Goal: Transaction & Acquisition: Purchase product/service

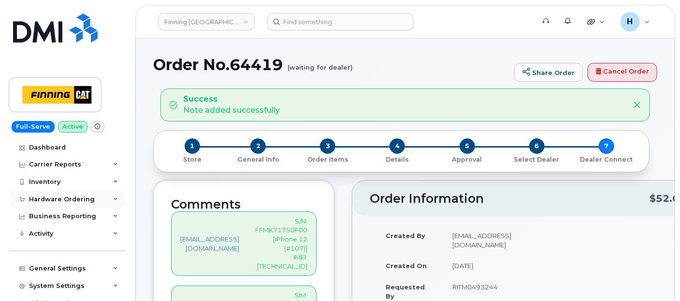
click at [78, 200] on div "Hardware Ordering" at bounding box center [62, 199] width 66 height 8
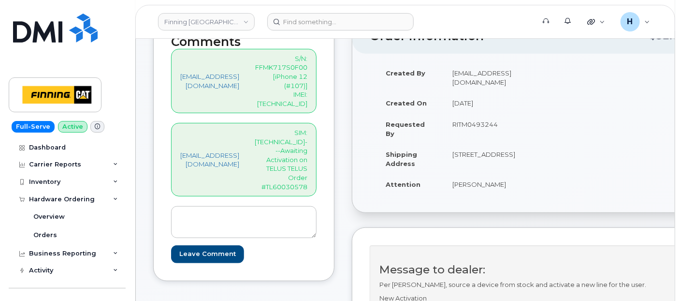
scroll to position [107, 0]
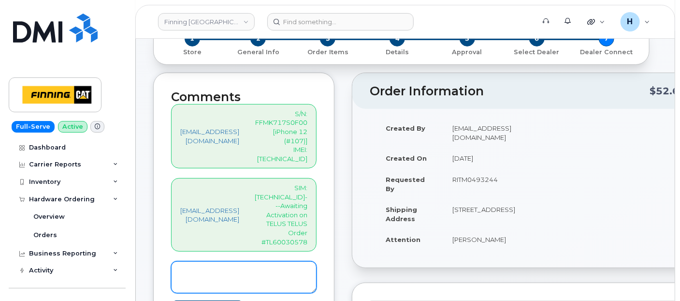
click at [241, 261] on textarea at bounding box center [244, 277] width 146 height 32
paste textarea "SIM--Activated on Line: 236-989-3890"
type textarea "SIM--Activated on Line: 236-989-3890"
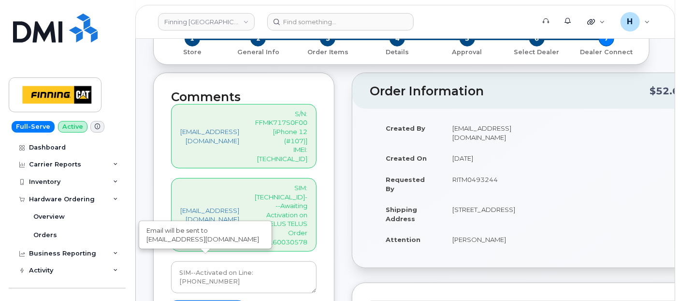
type input "Create Event"
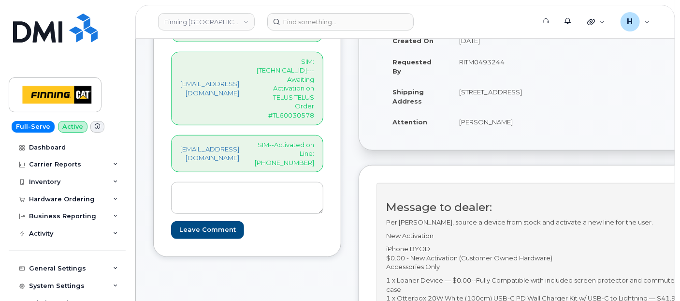
scroll to position [215, 0]
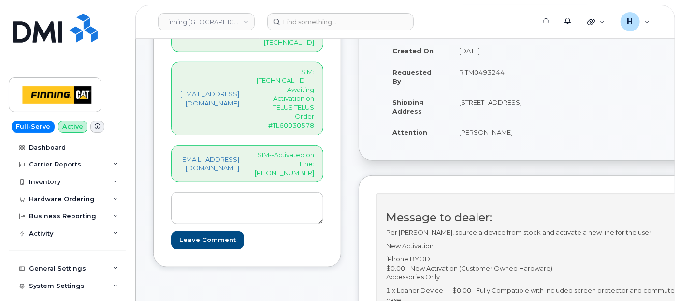
drag, startPoint x: 91, startPoint y: 198, endPoint x: 83, endPoint y: 216, distance: 20.1
click at [91, 198] on div "Hardware Ordering" at bounding box center [67, 198] width 117 height 17
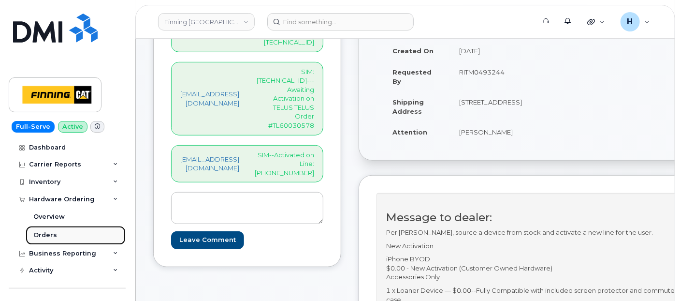
click at [67, 237] on link "Orders" at bounding box center [76, 235] width 100 height 18
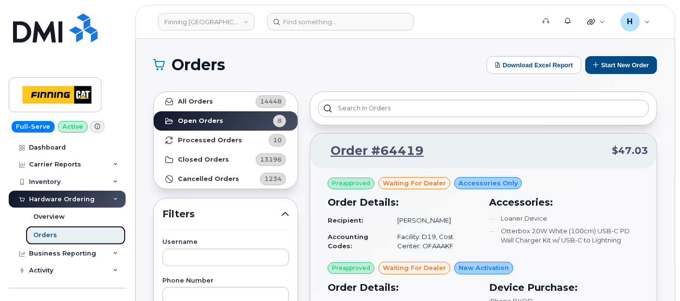
click at [49, 228] on link "Orders" at bounding box center [76, 235] width 100 height 18
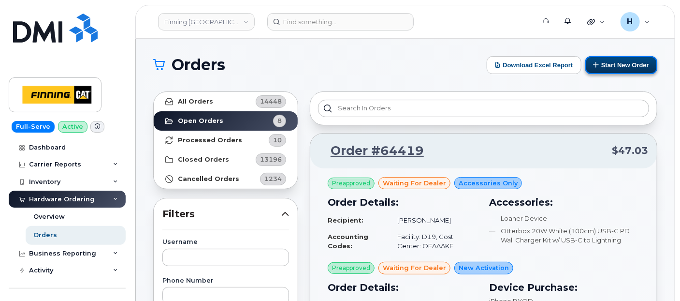
click at [629, 71] on button "Start New Order" at bounding box center [622, 65] width 72 height 18
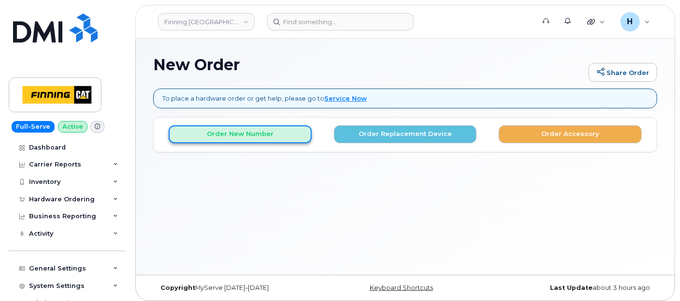
click at [264, 129] on button "Order New Number" at bounding box center [240, 134] width 143 height 18
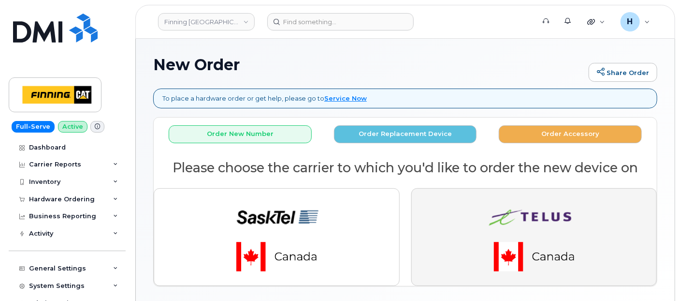
click at [423, 211] on button "button" at bounding box center [534, 237] width 246 height 98
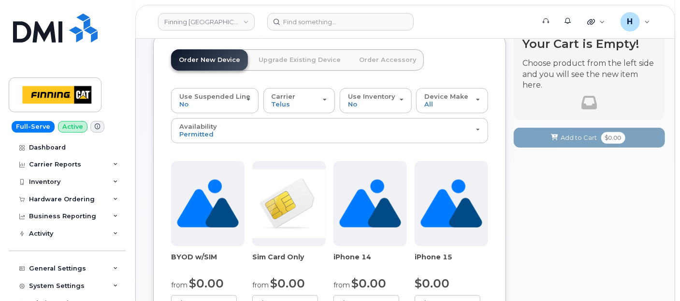
scroll to position [107, 0]
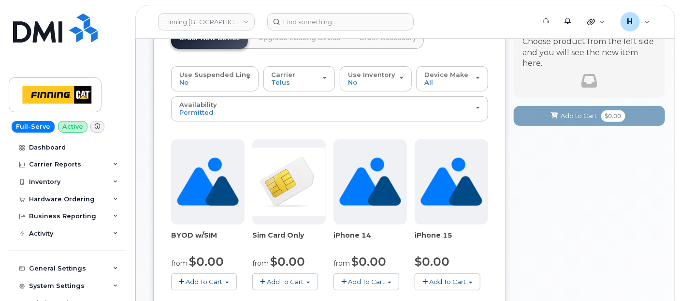
drag, startPoint x: 283, startPoint y: 246, endPoint x: 301, endPoint y: 237, distance: 19.7
click at [284, 273] on button "Add To Cart" at bounding box center [285, 281] width 66 height 17
click at [313, 293] on link "$0.00 - New Activation" at bounding box center [307, 299] width 105 height 12
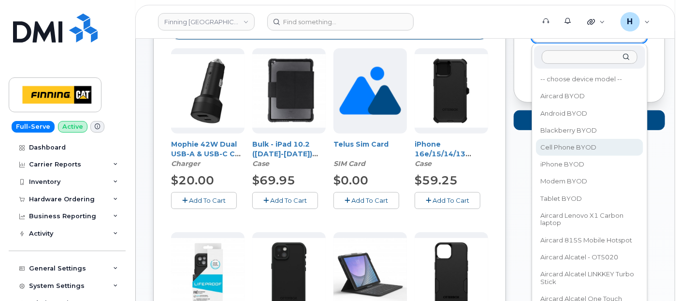
scroll to position [199, 0]
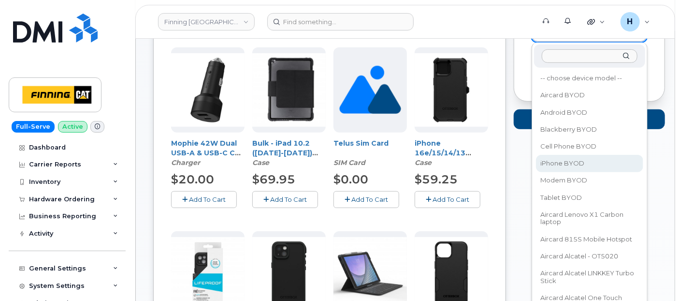
select select "2546"
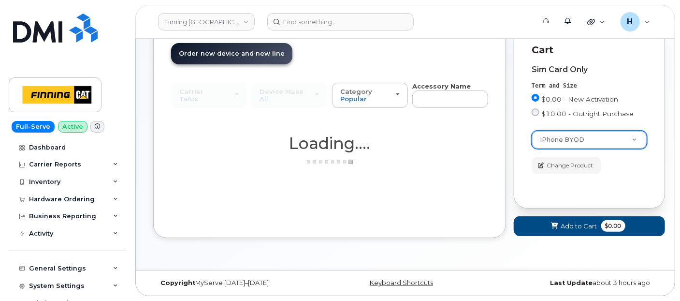
scroll to position [91, 0]
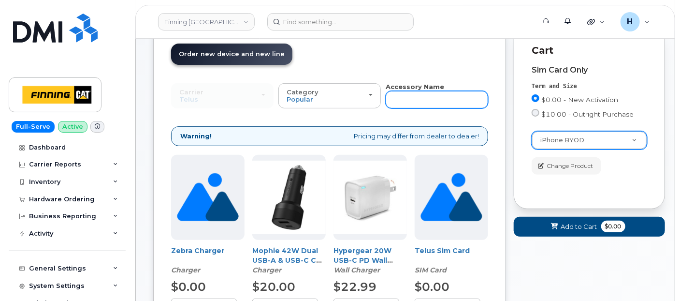
click at [423, 98] on input "text" at bounding box center [437, 99] width 102 height 17
type input "wall"
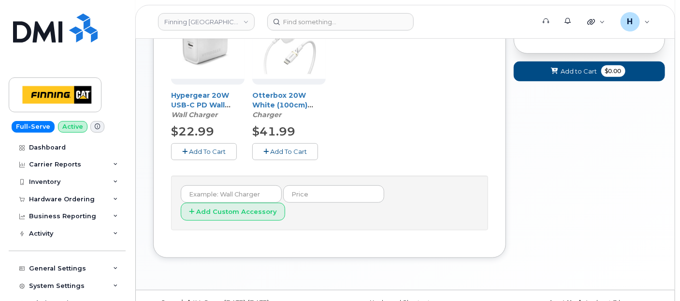
click at [279, 150] on span "Add To Cart" at bounding box center [288, 151] width 37 height 8
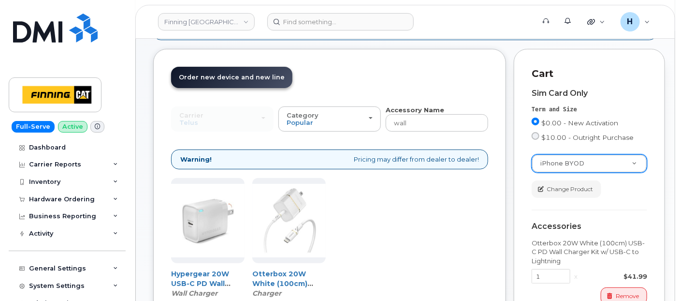
scroll to position [0, 0]
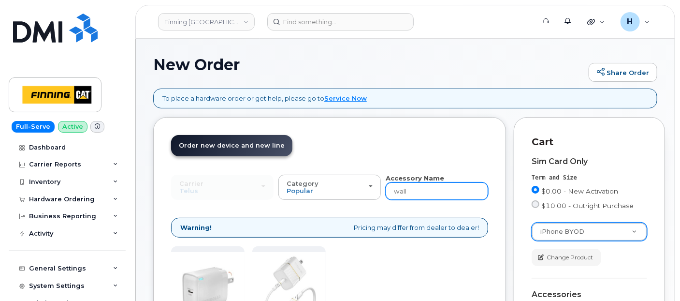
click at [418, 190] on input "wall" at bounding box center [437, 190] width 102 height 17
type input "loaner"
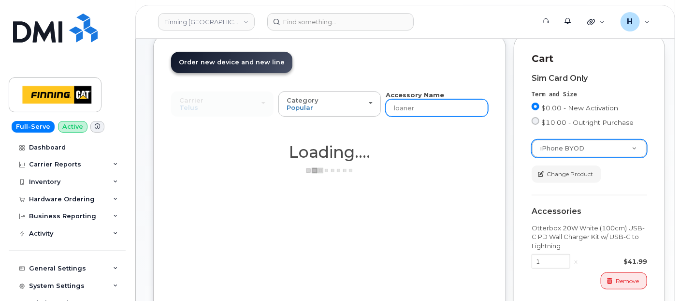
scroll to position [198, 0]
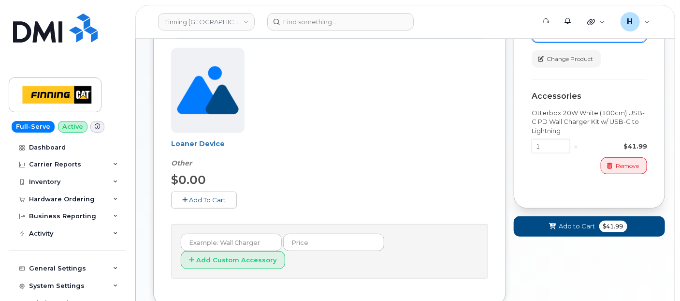
click at [210, 196] on span "Add To Cart" at bounding box center [207, 200] width 37 height 8
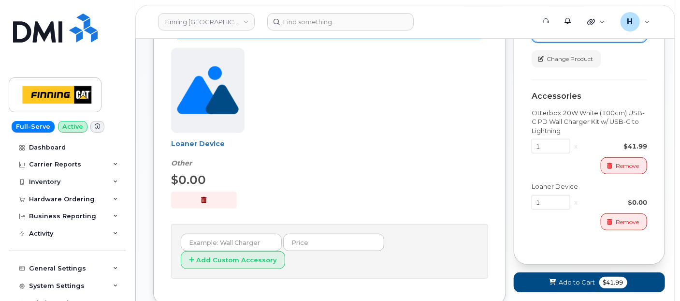
scroll to position [0, 0]
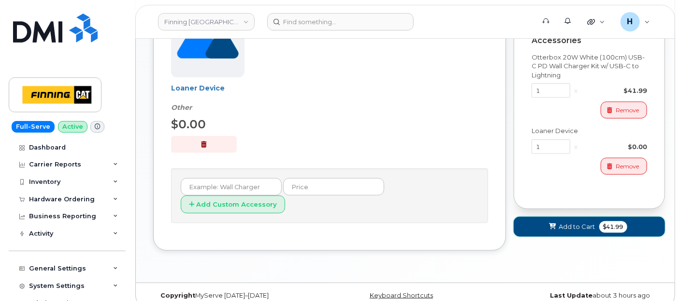
click at [559, 228] on span "Add to Cart" at bounding box center [577, 226] width 36 height 9
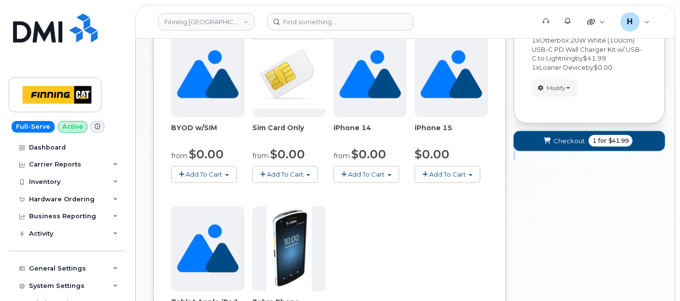
click at [567, 134] on button "Checkout 1 for $41.99" at bounding box center [589, 141] width 151 height 20
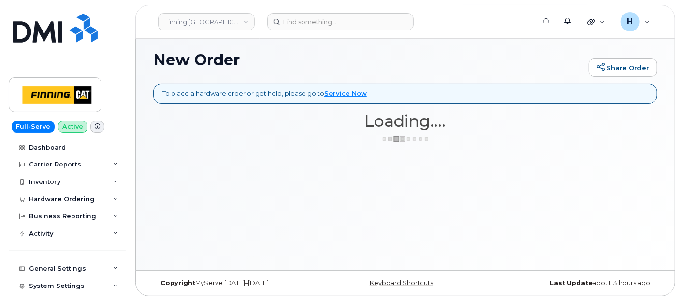
scroll to position [4, 0]
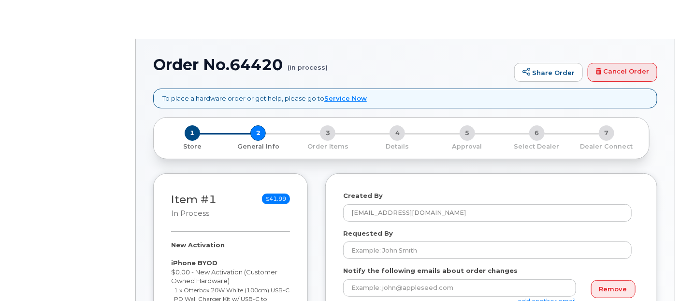
select select
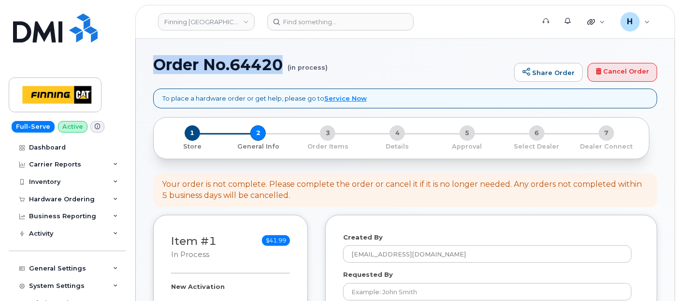
drag, startPoint x: 0, startPoint y: 0, endPoint x: 281, endPoint y: 73, distance: 290.1
click at [281, 73] on h1 "Order No.64420 (in process)" at bounding box center [331, 64] width 356 height 17
copy h1 "Order No.64420"
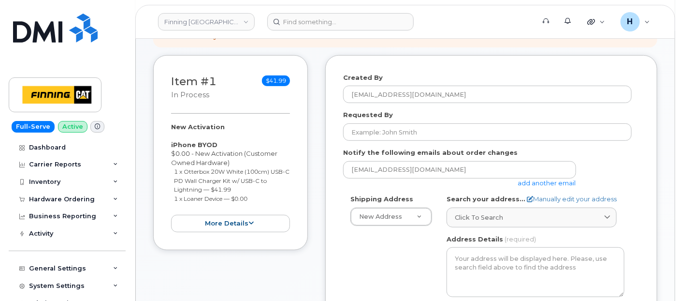
scroll to position [161, 0]
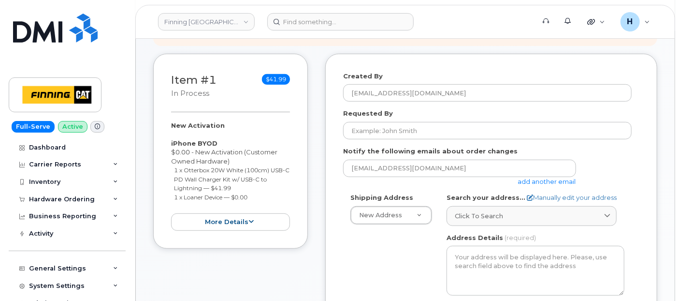
drag, startPoint x: 167, startPoint y: 122, endPoint x: 262, endPoint y: 193, distance: 118.7
click at [262, 193] on div "Item #1 in process $41.99 New Activation iPhone BYOD $0.00 - New Activation (Cu…" at bounding box center [230, 151] width 155 height 195
copy div "New Activation iPhone BYOD $0.00 - New Activation (Customer Owned Hardware) 1 x…"
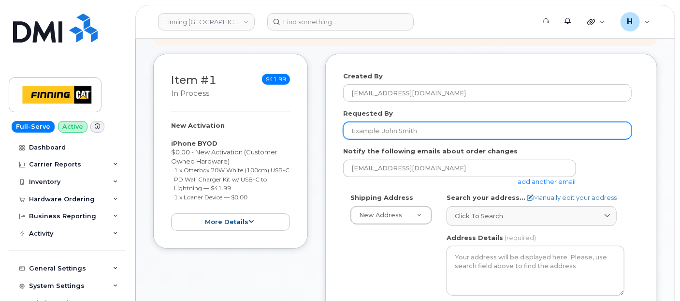
click at [366, 131] on input "Requested By" at bounding box center [487, 130] width 289 height 17
paste input "RITM0493290"
type input "RITM0493290"
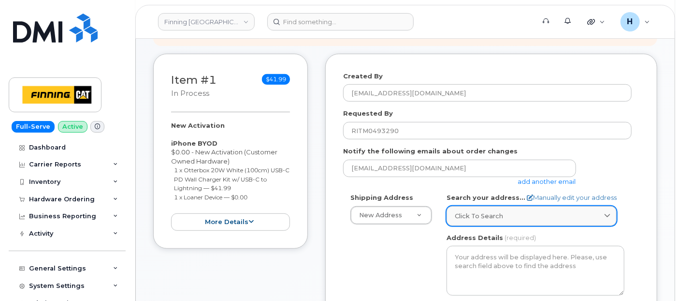
click at [473, 211] on span "Click to search" at bounding box center [479, 215] width 48 height 9
paste input "1351 Kootenay Way"
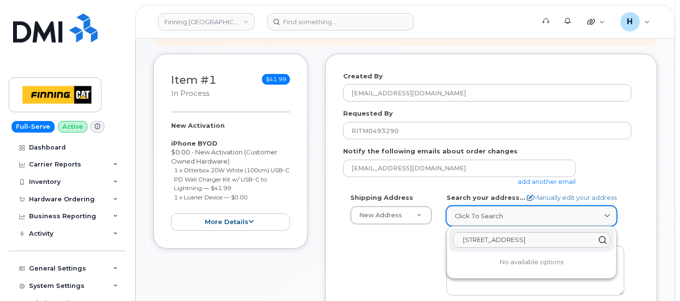
scroll to position [268, 0]
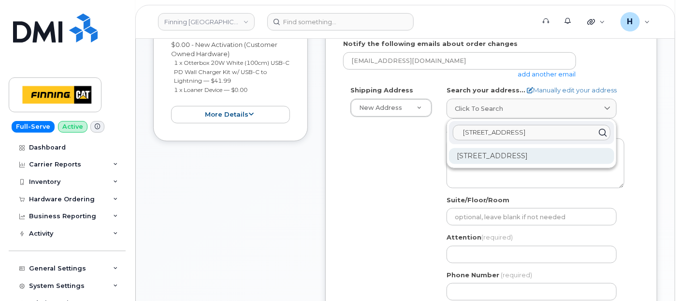
type input "1351 Kootenay Way"
click at [505, 154] on div "1351 Kootenay Way Kamloops BC V2H 1K3" at bounding box center [531, 156] width 165 height 16
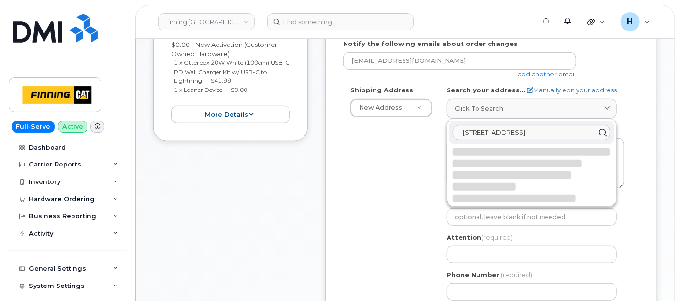
select select
type textarea "1351 Kootenay Way KAMLOOPS BC V2H 1K3 CANADA"
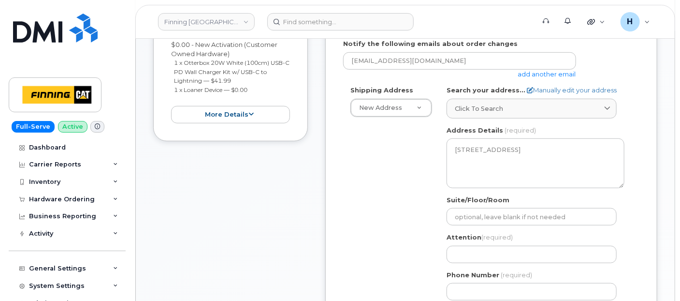
scroll to position [376, 0]
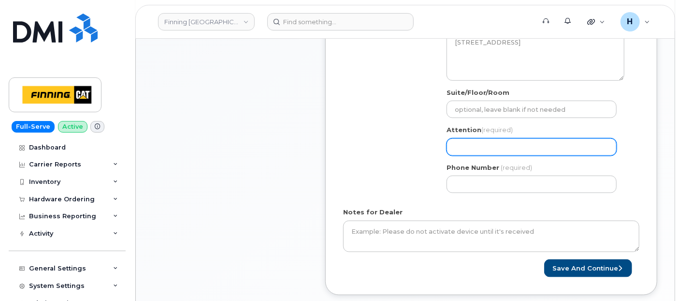
drag, startPoint x: 496, startPoint y: 140, endPoint x: 268, endPoint y: 261, distance: 257.4
click at [496, 140] on input "Attention (required)" at bounding box center [532, 146] width 170 height 17
paste input "[PERSON_NAME]"
select select
type input "[PERSON_NAME]"
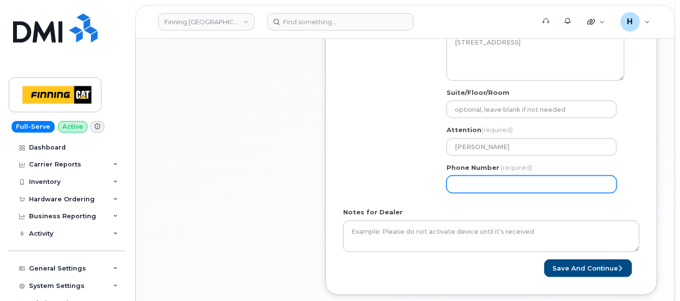
click at [478, 176] on input "Phone Number" at bounding box center [532, 184] width 170 height 17
paste input "2503729552"
click at [483, 184] on input "Phone Number" at bounding box center [532, 184] width 170 height 17
select select
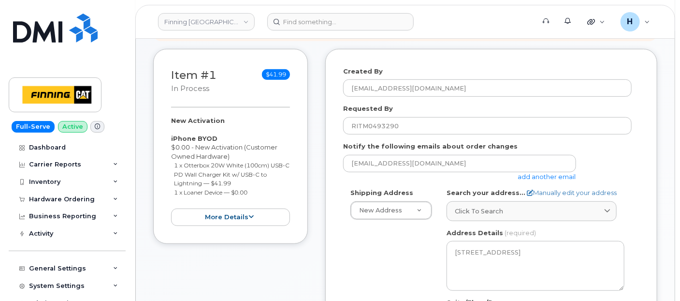
scroll to position [161, 0]
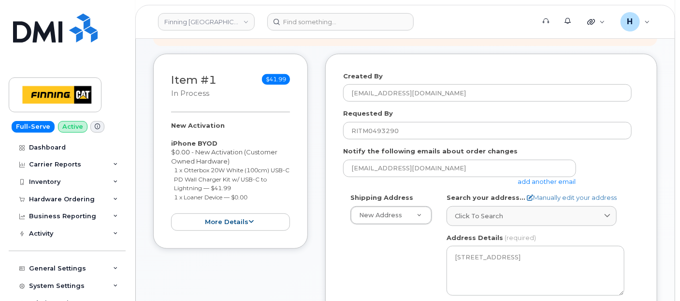
type input "2503729552"
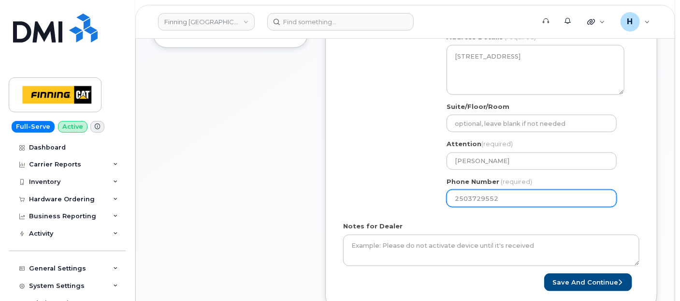
scroll to position [376, 0]
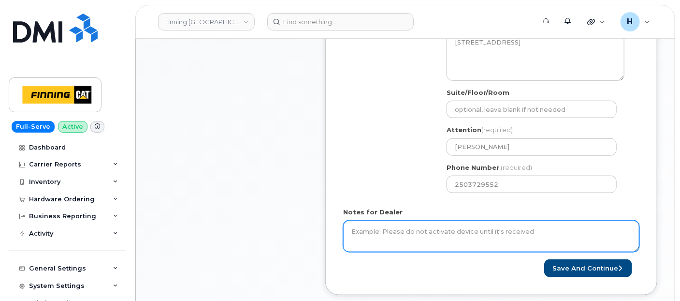
click at [381, 225] on textarea "Notes for Dealer" at bounding box center [491, 236] width 296 height 32
paste textarea "New Activation iPhone BYOD $0.00 - New Activation (Customer Owned Hardware) 1 x…"
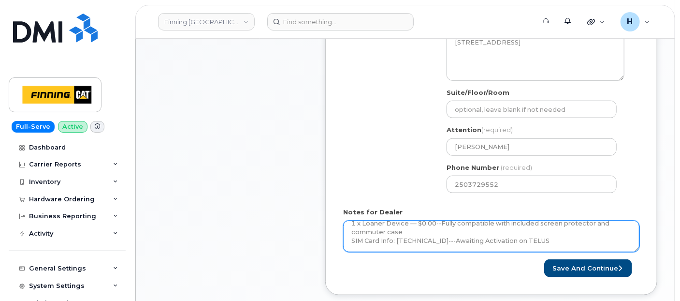
drag, startPoint x: 477, startPoint y: 246, endPoint x: 606, endPoint y: 243, distance: 129.6
click at [606, 243] on textarea "Per Kristie Reil, source a device from stock and activate a new line for the us…" at bounding box center [491, 236] width 296 height 32
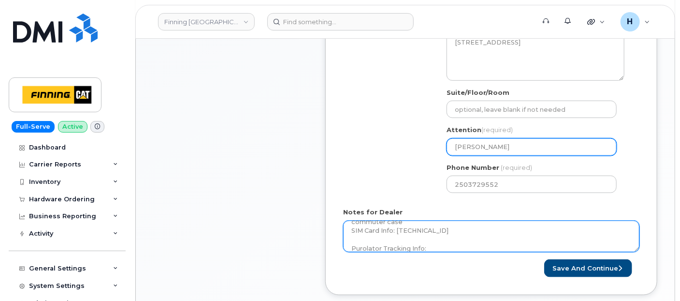
type textarea "Per Kristie Reil, source a device from stock and activate a new line for the us…"
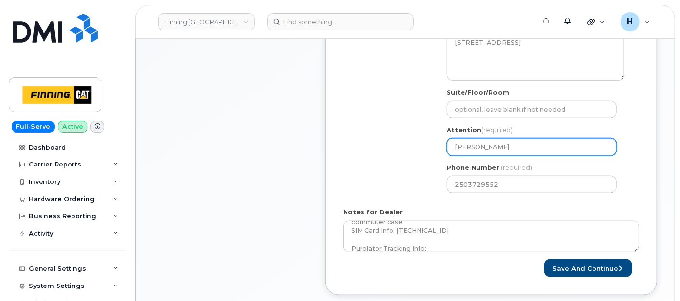
drag, startPoint x: 535, startPoint y: 149, endPoint x: 412, endPoint y: 146, distance: 122.9
click at [412, 146] on div "Shipping Address New Address New Address 7601 99 St 19498 92 Ave 16901 109 Ave …" at bounding box center [487, 89] width 289 height 222
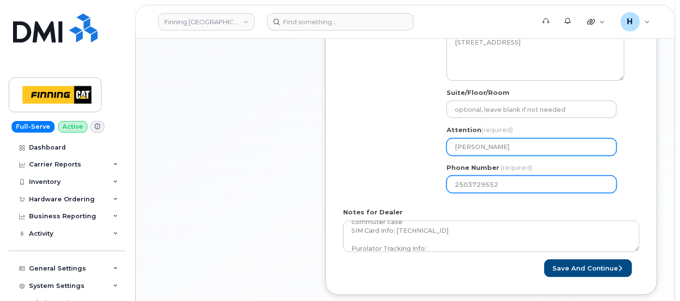
scroll to position [322, 0]
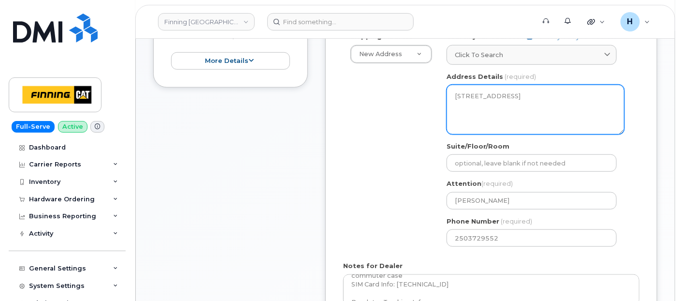
drag, startPoint x: 505, startPoint y: 105, endPoint x: 537, endPoint y: 105, distance: 31.9
click at [537, 105] on textarea "1351 Kootenay Way KAMLOOPS BC V2H 1K3 CANADA" at bounding box center [536, 109] width 178 height 49
drag, startPoint x: 453, startPoint y: 97, endPoint x: 475, endPoint y: 94, distance: 22.4
click at [475, 94] on textarea "1351 Kootenay Way KAMLOOPS BC V2H 1K3 CANADA" at bounding box center [536, 109] width 178 height 49
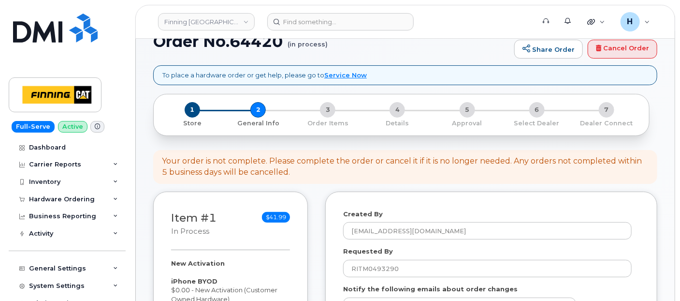
scroll to position [0, 0]
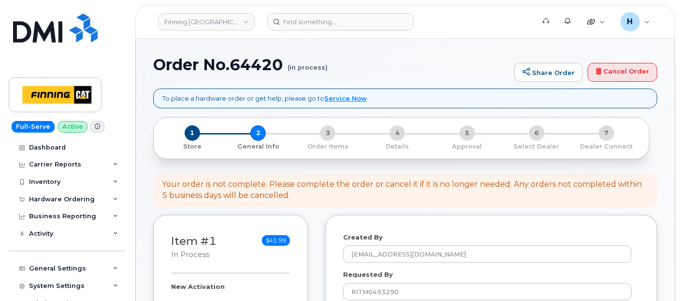
click at [259, 65] on h1 "Order No.64420 (in process)" at bounding box center [331, 64] width 356 height 17
copy h1 "64420"
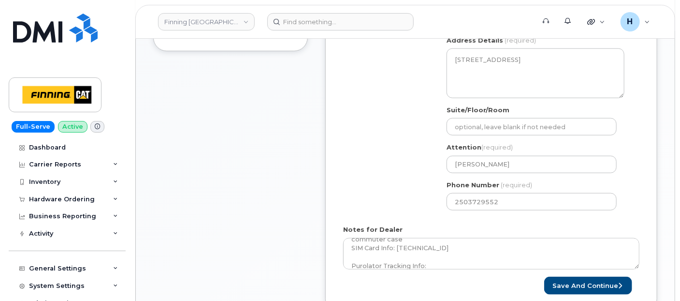
scroll to position [483, 0]
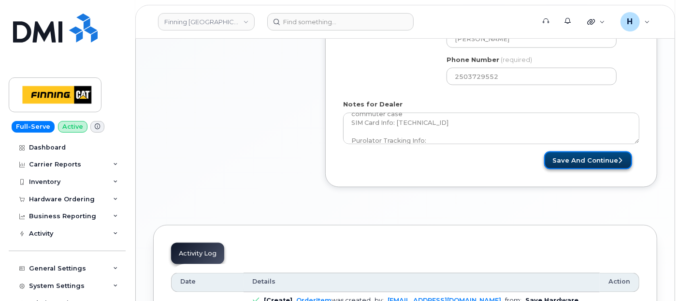
click at [575, 154] on button "Save and Continue" at bounding box center [588, 160] width 88 height 18
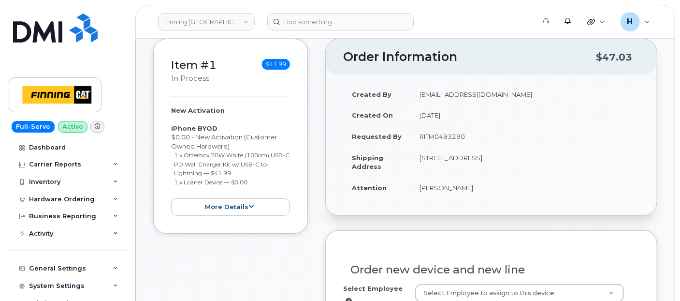
scroll to position [215, 0]
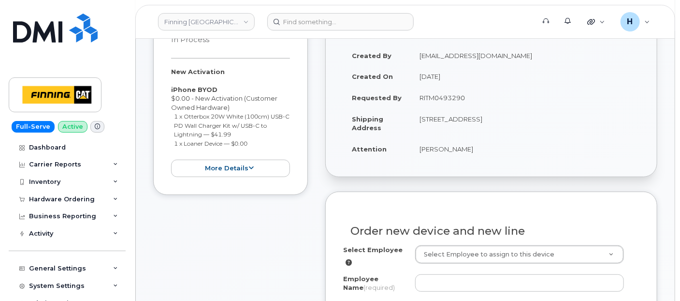
drag, startPoint x: 416, startPoint y: 157, endPoint x: 482, endPoint y: 156, distance: 66.2
click at [482, 156] on td "[PERSON_NAME]" at bounding box center [525, 148] width 229 height 21
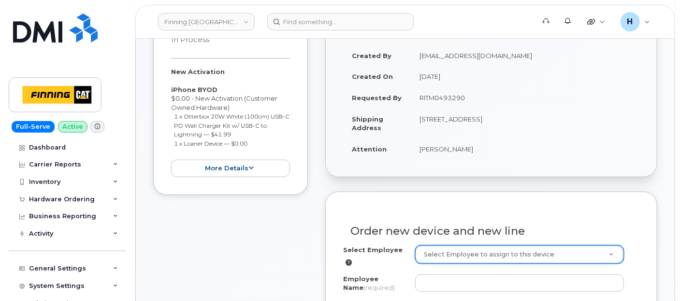
copy td "[PERSON_NAME]"
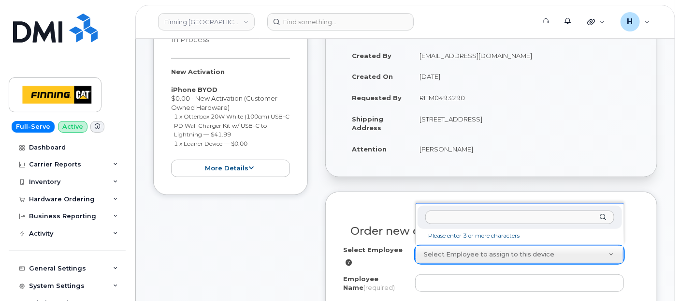
type input "[PERSON_NAME]"
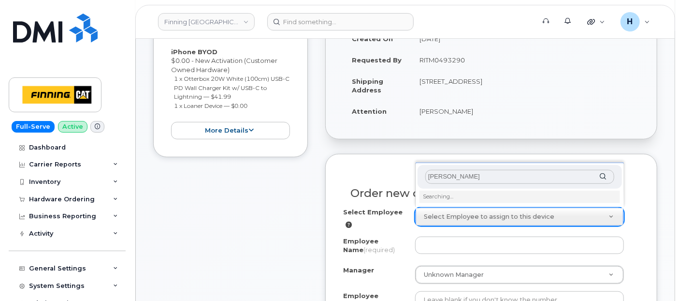
scroll to position [268, 0]
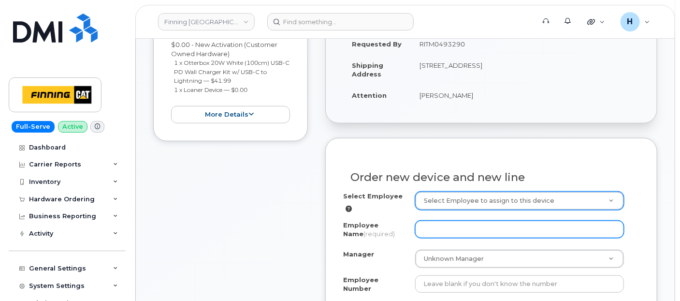
click at [449, 220] on input "Employee Name (required)" at bounding box center [519, 228] width 209 height 17
paste input "[PERSON_NAME]"
type input "[PERSON_NAME]"
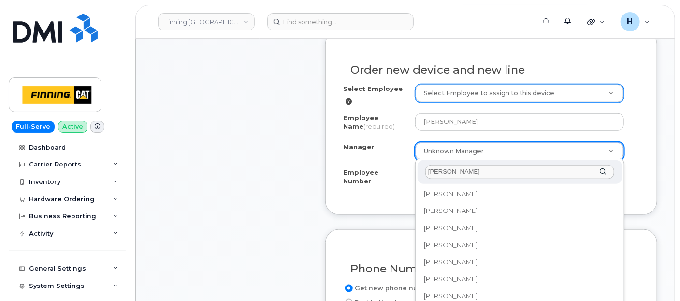
scroll to position [0, 0]
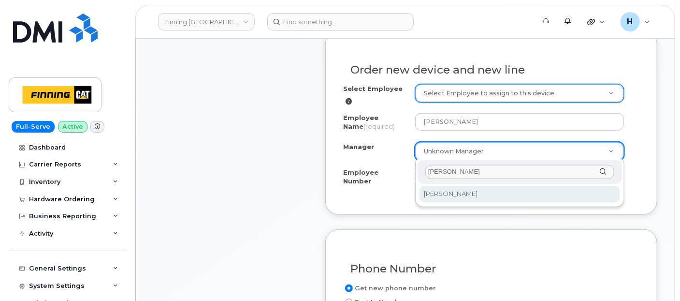
type input "Brenda Ternier"
select select "56984"
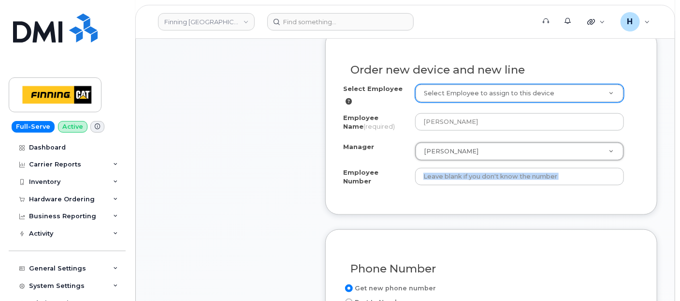
click at [436, 184] on div "Select Employee Select Employee to assign to this device Employee Name (require…" at bounding box center [491, 140] width 296 height 113
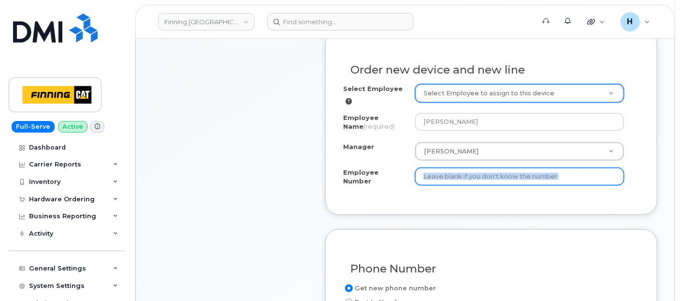
drag, startPoint x: 436, startPoint y: 184, endPoint x: 540, endPoint y: 172, distance: 104.1
click at [540, 172] on input "Employee Number" at bounding box center [519, 176] width 209 height 17
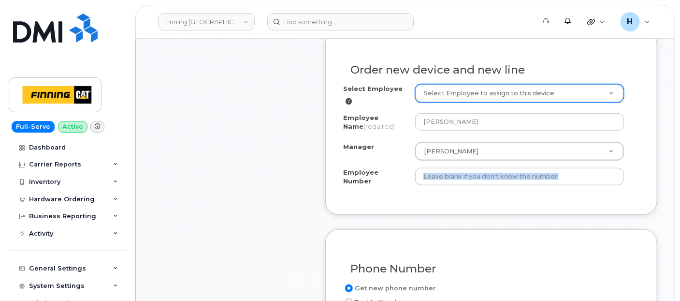
click at [532, 191] on div "Order new device and new line Select Employee Select Employee to assign to this…" at bounding box center [491, 122] width 332 height 184
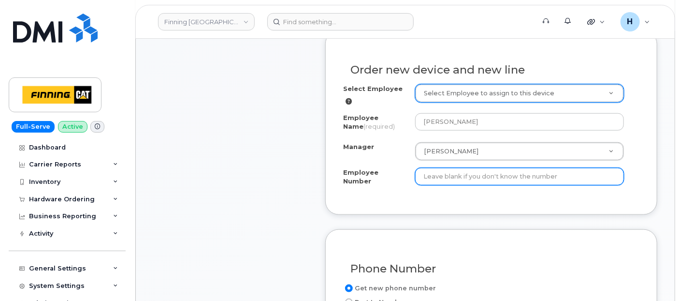
click at [519, 172] on input "Employee Number" at bounding box center [519, 176] width 209 height 17
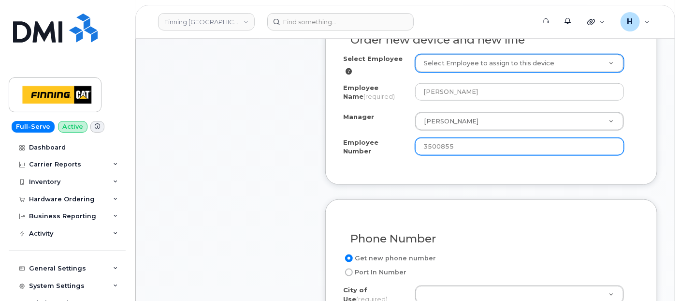
scroll to position [537, 0]
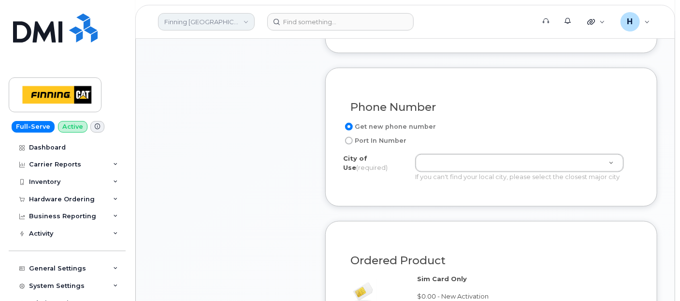
type input "3500855"
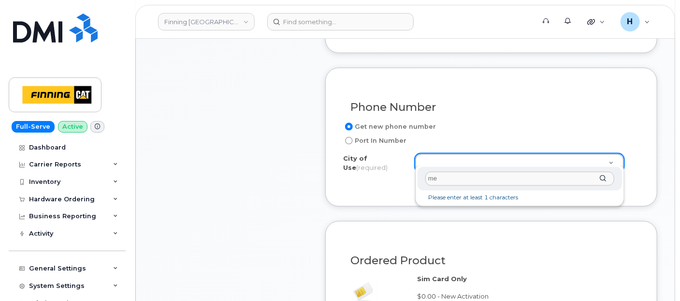
type input "m"
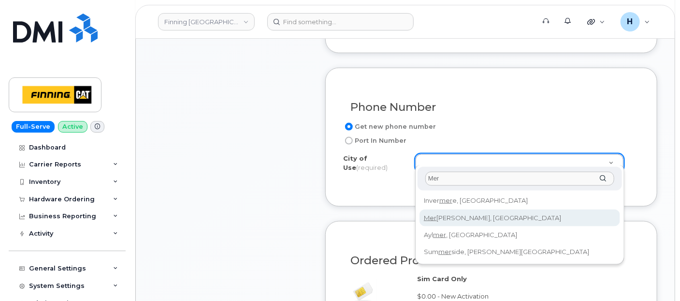
type input "Mer"
type input "803"
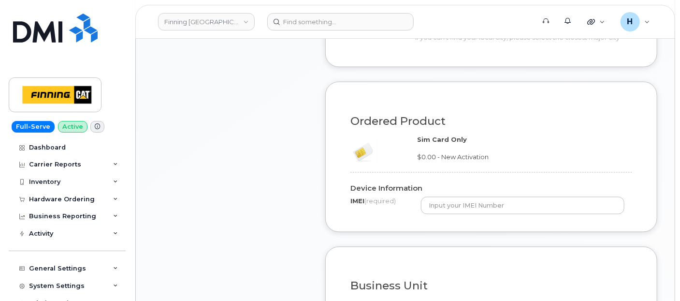
scroll to position [698, 0]
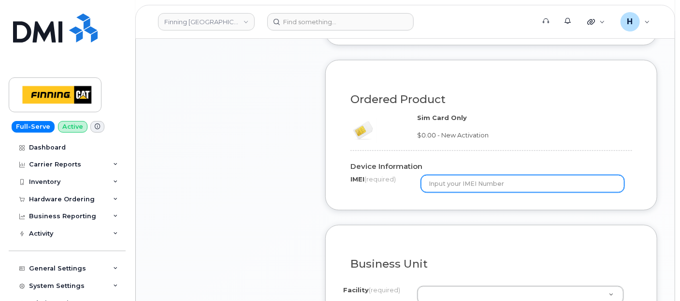
click at [450, 180] on input "text" at bounding box center [523, 183] width 204 height 17
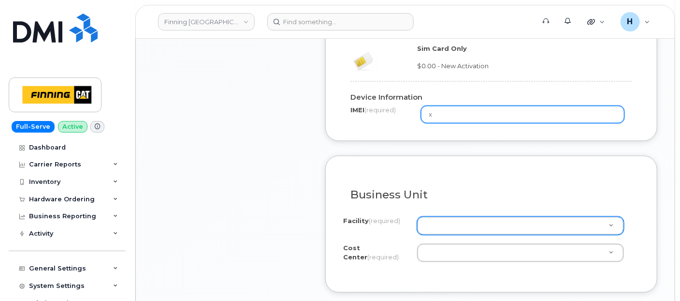
scroll to position [805, 0]
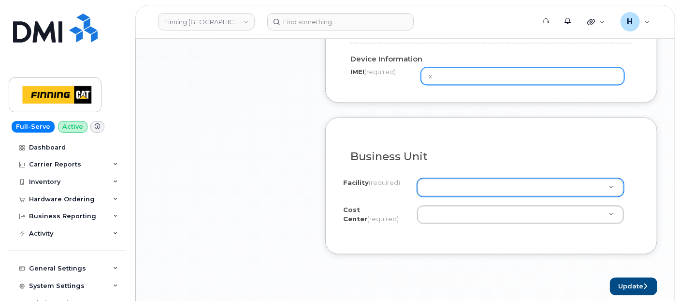
type input "x"
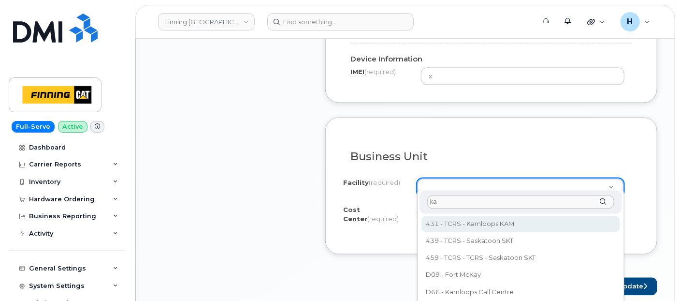
type input "k"
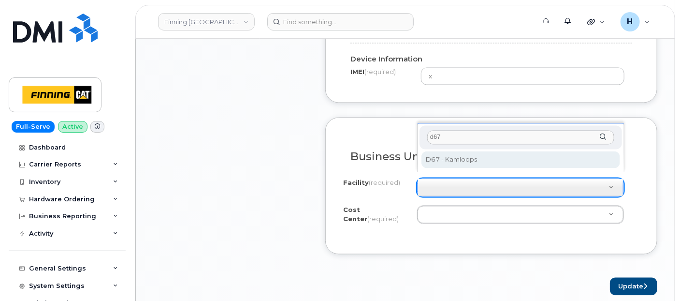
type input "d67"
select select "D67"
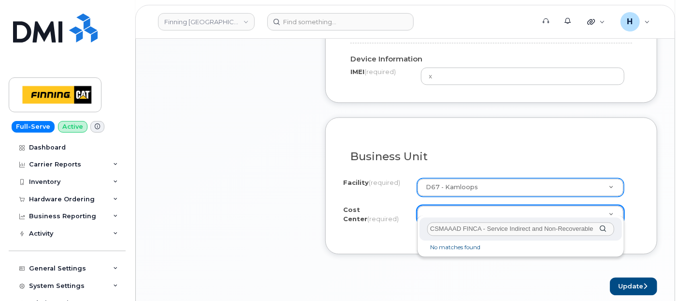
click at [460, 227] on input "CSMAAAD FINCA - Service Indirect and Non-Recoverable" at bounding box center [520, 229] width 187 height 14
drag, startPoint x: 461, startPoint y: 228, endPoint x: 624, endPoint y: 228, distance: 163.4
click at [624, 228] on div "CSMAAAD FINCA - Service Indirect and Non-Recoverable No matches found" at bounding box center [520, 237] width 207 height 42
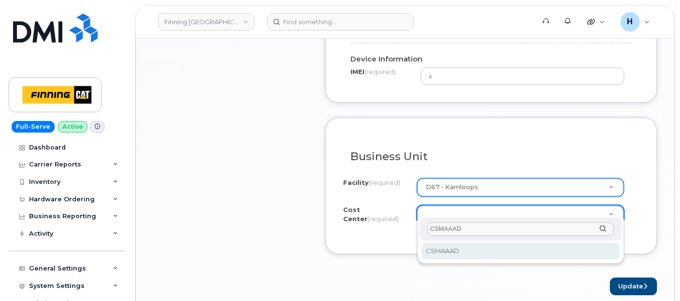
type input "CSMAAAD"
select select "CSMAAAD"
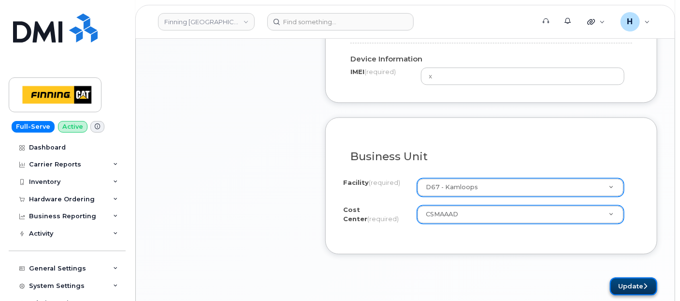
click at [635, 279] on button "Update" at bounding box center [633, 287] width 47 height 18
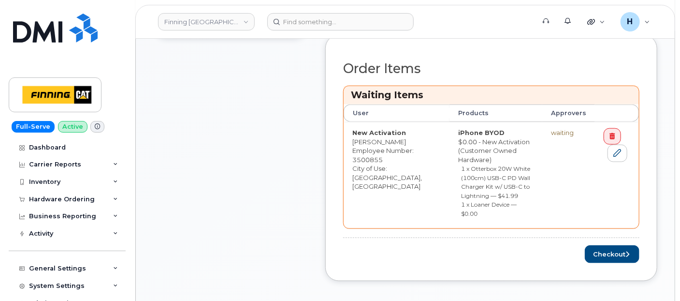
scroll to position [429, 0]
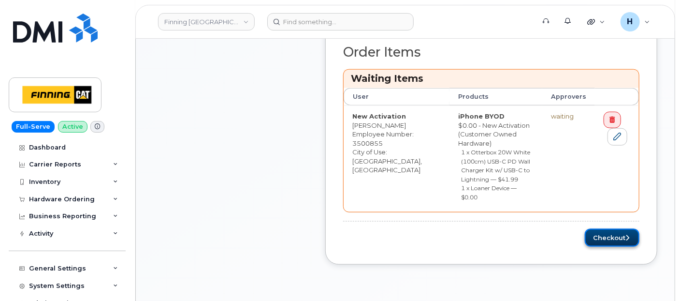
click at [615, 229] on button "Checkout" at bounding box center [612, 238] width 55 height 18
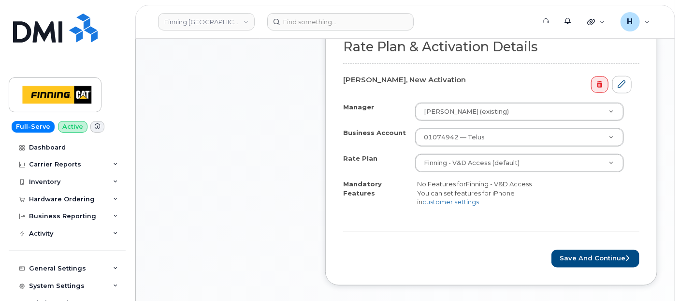
scroll to position [376, 0]
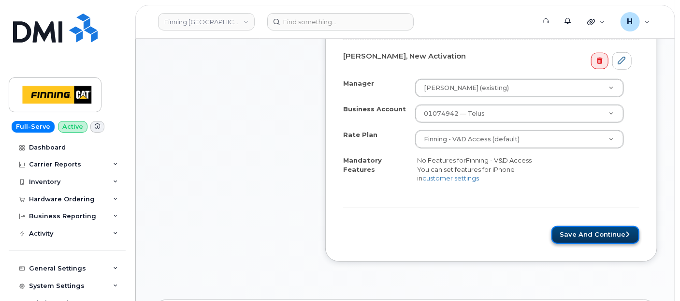
click at [572, 241] on button "Save and Continue" at bounding box center [596, 235] width 88 height 18
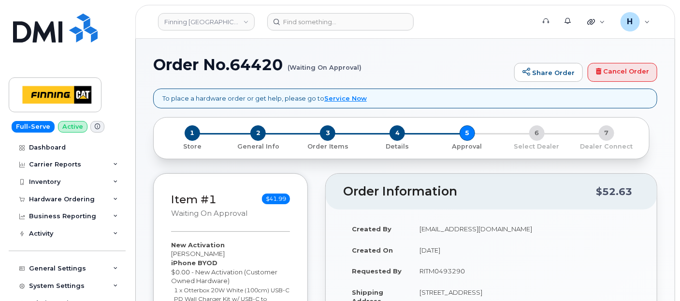
scroll to position [161, 0]
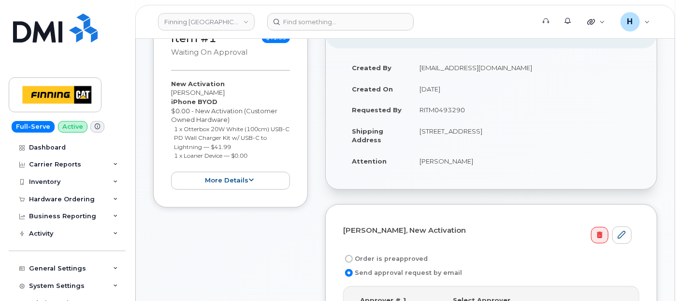
drag, startPoint x: 379, startPoint y: 252, endPoint x: 422, endPoint y: 138, distance: 122.4
click at [379, 253] on label "Order is preapproved" at bounding box center [385, 259] width 85 height 12
click at [353, 255] on input "Order is preapproved" at bounding box center [349, 259] width 8 height 8
radio input "true"
copy td "RITM0493290"
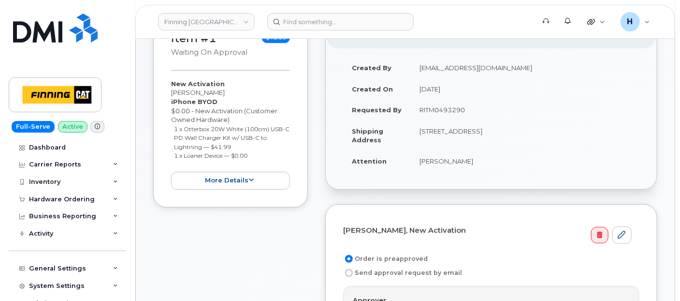
drag, startPoint x: 419, startPoint y: 112, endPoint x: 465, endPoint y: 111, distance: 45.9
click at [465, 111] on td "RITM0493290" at bounding box center [525, 109] width 229 height 21
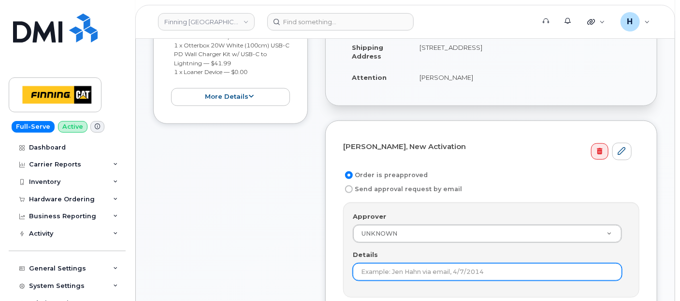
scroll to position [322, 0]
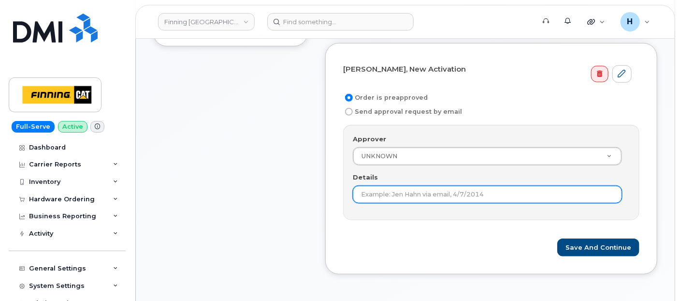
click at [376, 190] on input "Details" at bounding box center [487, 194] width 269 height 17
paste input "RITM0493290"
type input "RITM0493290"
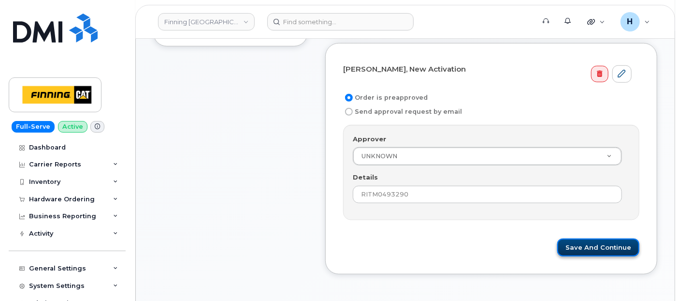
click at [581, 252] on button "Save and Continue" at bounding box center [598, 247] width 82 height 18
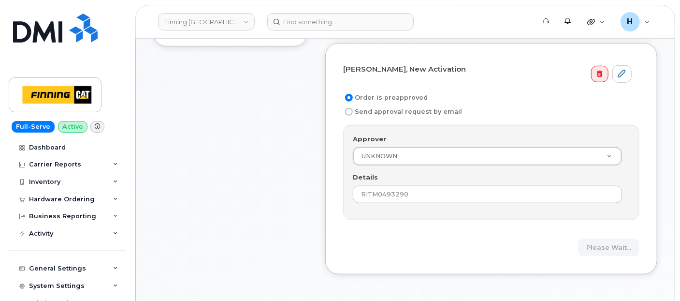
click at [584, 242] on div "Please wait..." at bounding box center [491, 247] width 296 height 18
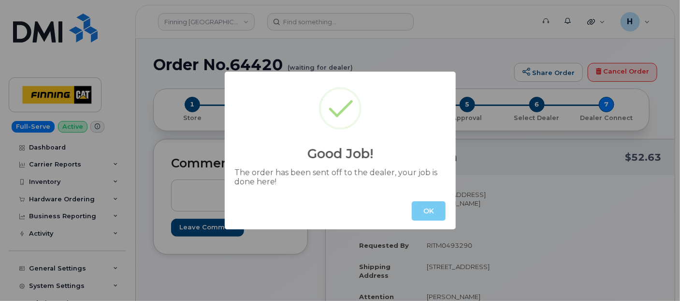
click at [414, 206] on button "OK" at bounding box center [429, 210] width 34 height 19
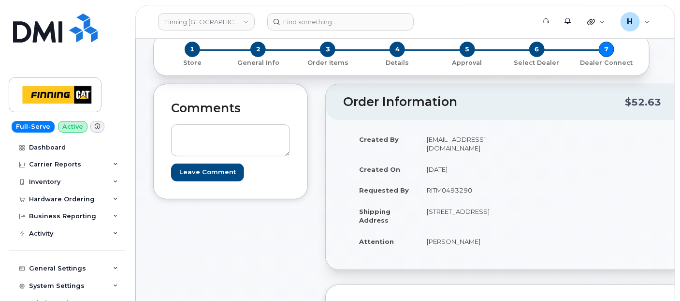
scroll to position [107, 0]
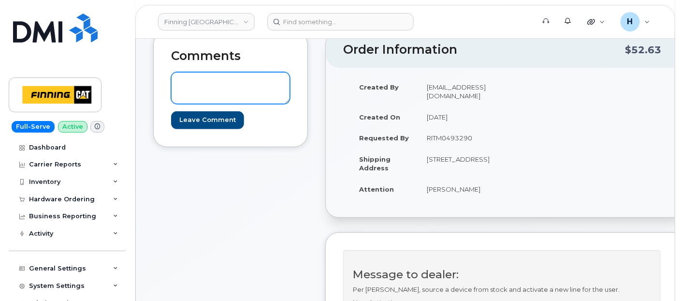
click at [214, 83] on textarea at bounding box center [230, 88] width 119 height 32
paste textarea "350400617420847"
click at [198, 80] on textarea "S/N: IMEI: 350400617420847" at bounding box center [230, 88] width 119 height 32
paste textarea "FFMJW15E0F00"
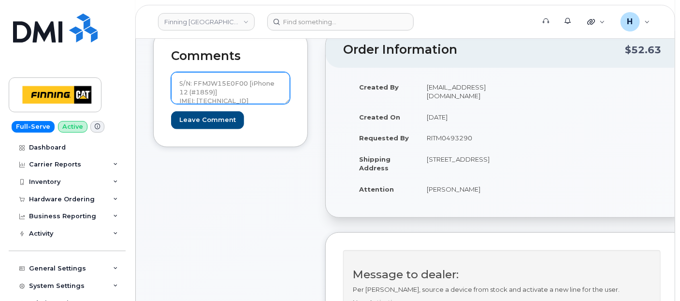
drag, startPoint x: 267, startPoint y: 97, endPoint x: 165, endPoint y: 72, distance: 105.2
click at [165, 72] on div "Comments S/N: FFMJW15E0F00 [iPhone 12 (#1859)] IMEI: 350400617420847 Leave Comm…" at bounding box center [230, 89] width 155 height 116
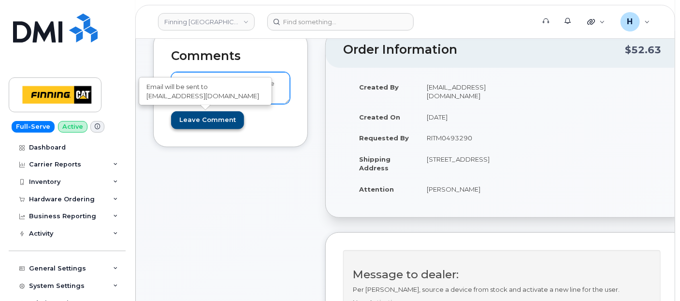
type textarea "S/N: FFMJW15E0F00 [iPhone 12 (#1859)] IMEI: [TECHNICAL_ID]"
click at [213, 121] on input "Leave Comment" at bounding box center [207, 120] width 73 height 18
type input "Create Event"
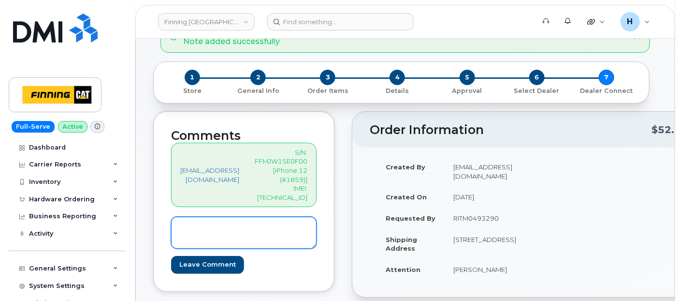
scroll to position [107, 0]
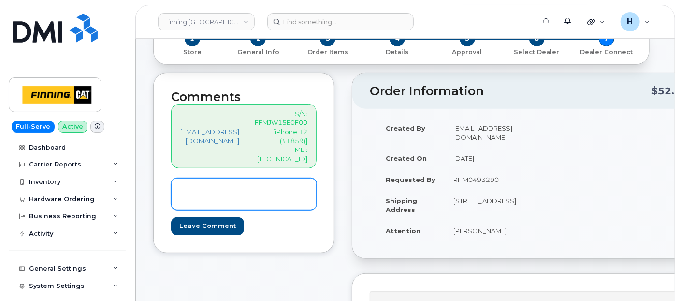
click at [231, 196] on textarea at bounding box center [244, 194] width 146 height 32
paste textarea "SIM Card Info: [TECHNICAL_ID]---Awaiting Activation on TELUS Order #TL60030592"
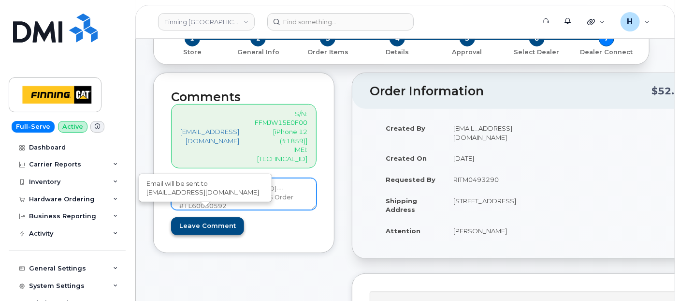
type textarea "SIM Card Info: [TECHNICAL_ID]---Awaiting Activation on TELUS Order #TL60030592"
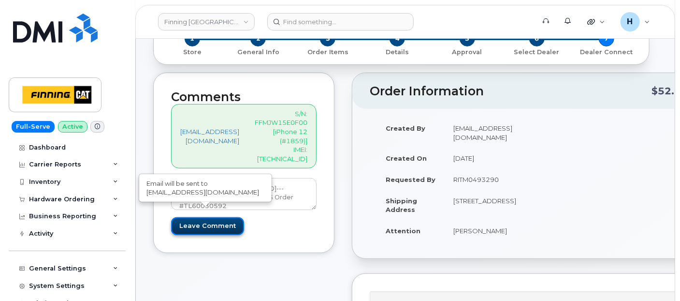
click at [208, 217] on input "Leave Comment" at bounding box center [207, 226] width 73 height 18
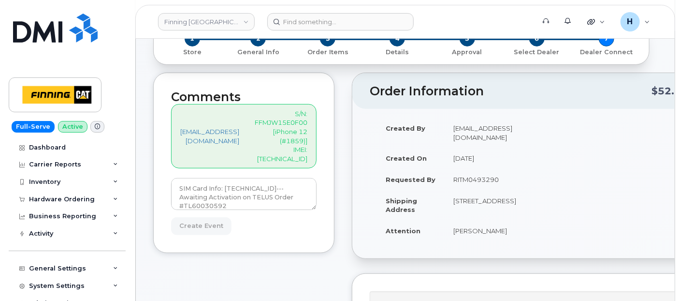
type input "Create Event"
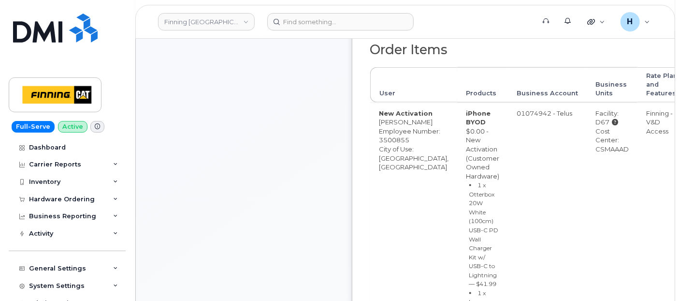
scroll to position [537, 0]
drag, startPoint x: 581, startPoint y: 193, endPoint x: 623, endPoint y: 190, distance: 42.2
click at [623, 190] on tr "New Activation [PERSON_NAME] Employee Number: 3500855 City of Use: [GEOGRAPHIC_…" at bounding box center [528, 218] width 317 height 232
click at [622, 153] on div "Cost Center: CSMAAAD" at bounding box center [612, 139] width 33 height 27
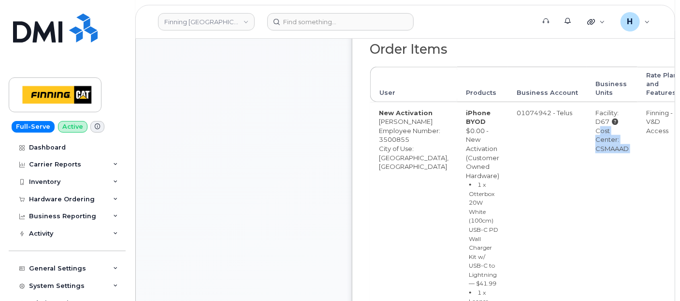
click at [622, 153] on div "Cost Center: CSMAAAD" at bounding box center [612, 139] width 33 height 27
drag, startPoint x: 622, startPoint y: 193, endPoint x: 611, endPoint y: 199, distance: 12.5
click at [611, 199] on td "Facility: D67 Cost Center: CSMAAAD" at bounding box center [612, 218] width 51 height 232
click at [612, 153] on div "Cost Center: CSMAAAD" at bounding box center [612, 139] width 33 height 27
click at [611, 153] on div "Cost Center: CSMAAAD" at bounding box center [612, 139] width 33 height 27
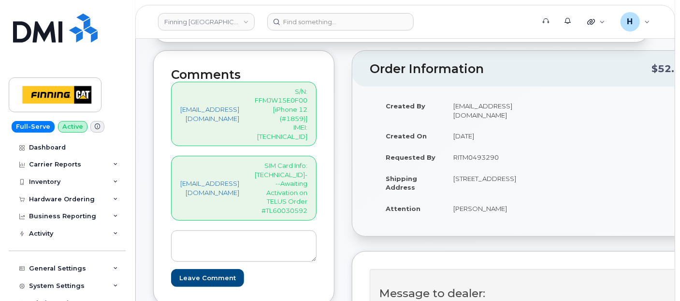
scroll to position [107, 0]
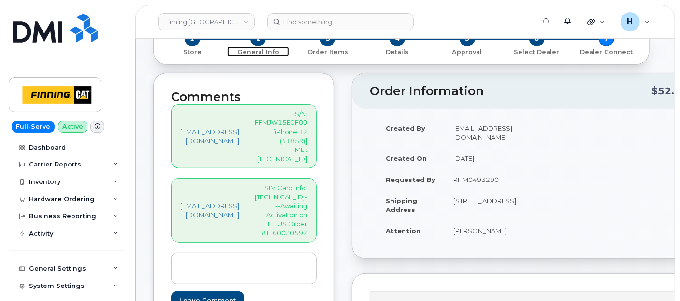
drag, startPoint x: 259, startPoint y: 41, endPoint x: 237, endPoint y: 5, distance: 42.3
click at [259, 41] on span "2" at bounding box center [257, 38] width 15 height 15
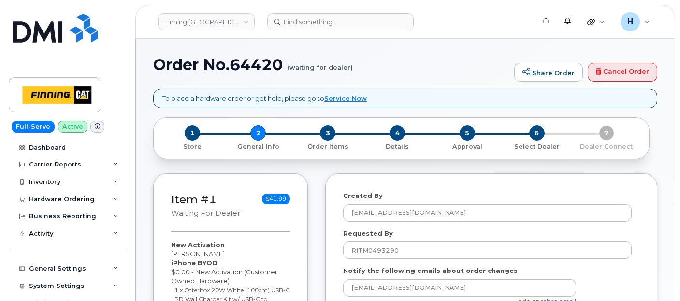
select select
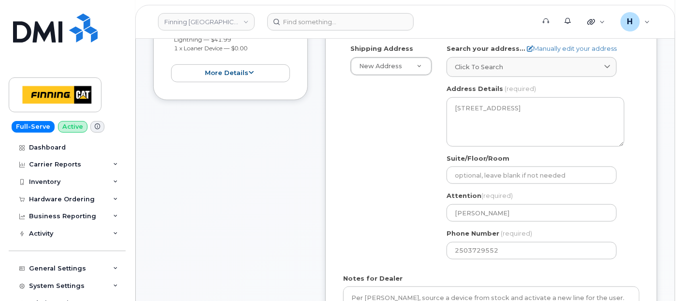
scroll to position [483, 0]
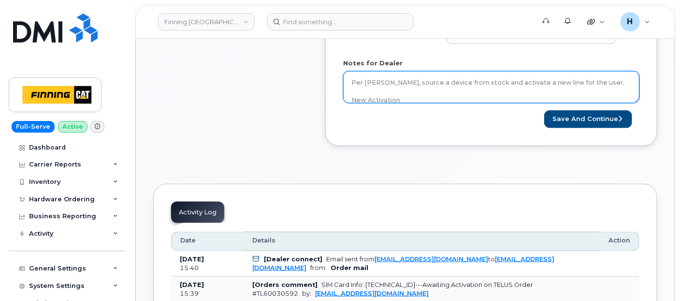
click at [445, 96] on textarea "Per [PERSON_NAME], source a device from stock and activate a new line for the u…" at bounding box center [491, 87] width 296 height 32
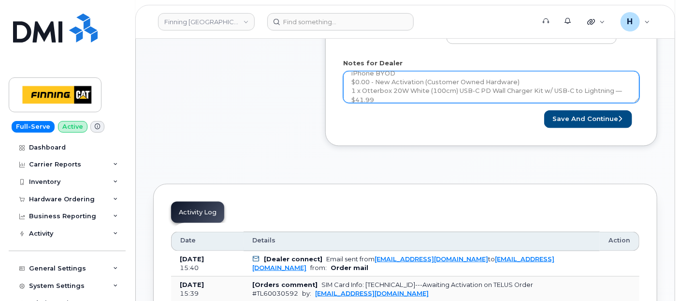
scroll to position [97, 0]
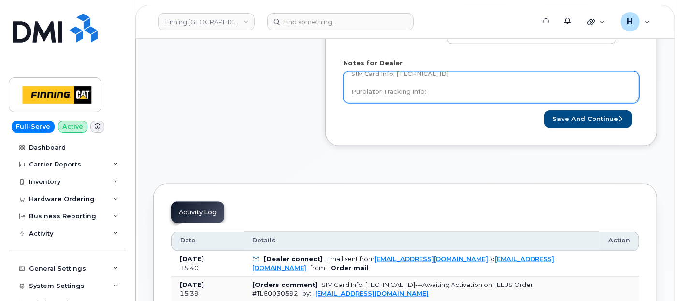
click at [445, 99] on textarea "Per [PERSON_NAME], source a device from stock and activate a new line for the u…" at bounding box center [491, 87] width 296 height 32
paste textarea "335663192847"
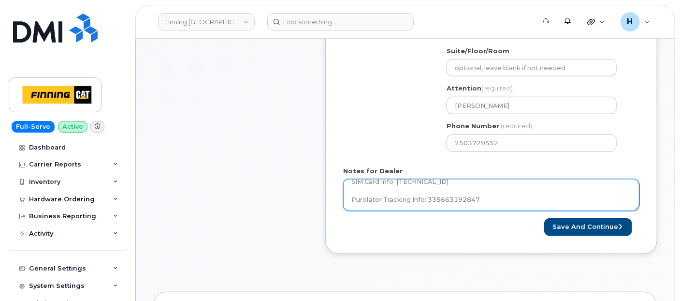
type textarea "Per [PERSON_NAME], source a device from stock and activate a new line for the u…"
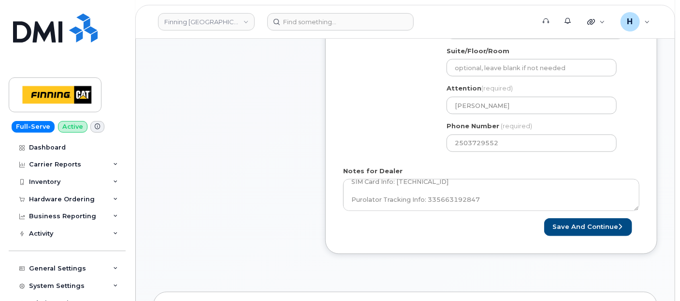
click at [563, 234] on div "Created By [PERSON_NAME][EMAIL_ADDRESS][DOMAIN_NAME] Requested By RITM0493290 N…" at bounding box center [491, 25] width 332 height 456
click at [566, 227] on button "Save and Continue" at bounding box center [588, 227] width 88 height 18
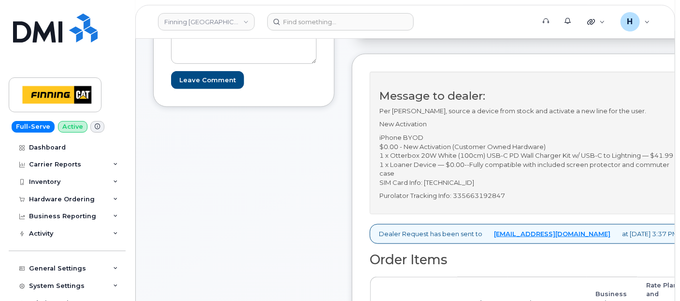
scroll to position [322, 0]
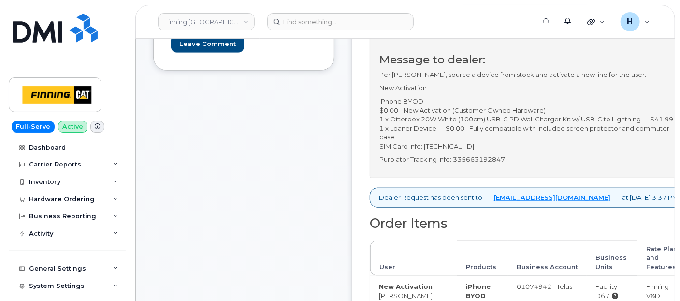
click at [489, 164] on p "Purolator Tracking Info: 335663192847" at bounding box center [529, 159] width 298 height 9
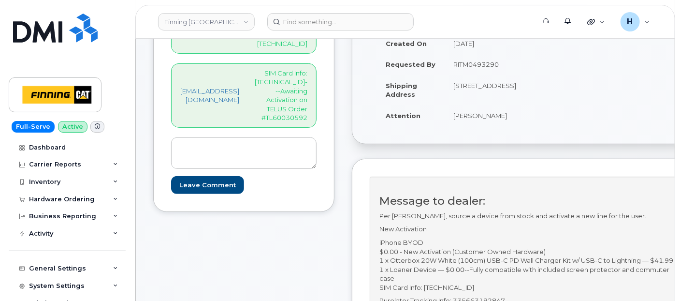
scroll to position [161, 0]
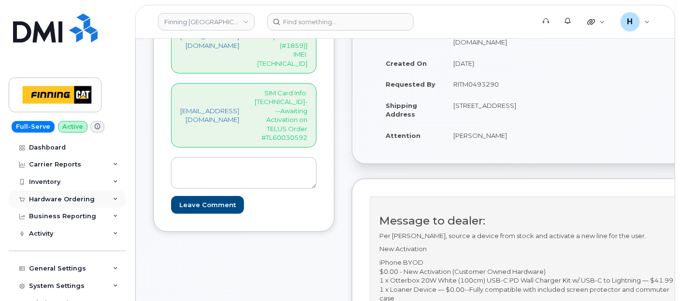
click at [66, 197] on div "Hardware Ordering" at bounding box center [62, 199] width 66 height 8
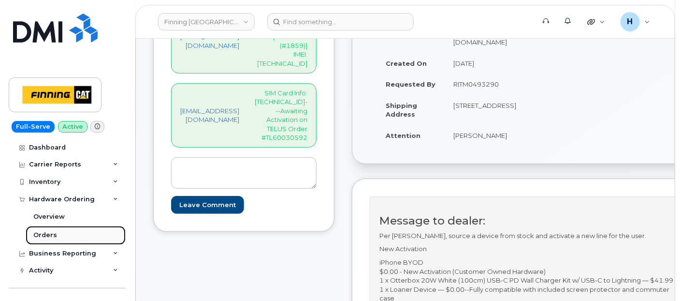
click at [60, 231] on link "Orders" at bounding box center [76, 235] width 100 height 18
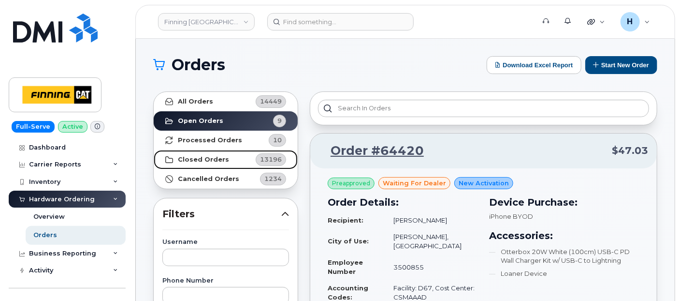
click at [213, 159] on strong "Closed Orders" at bounding box center [203, 160] width 51 height 8
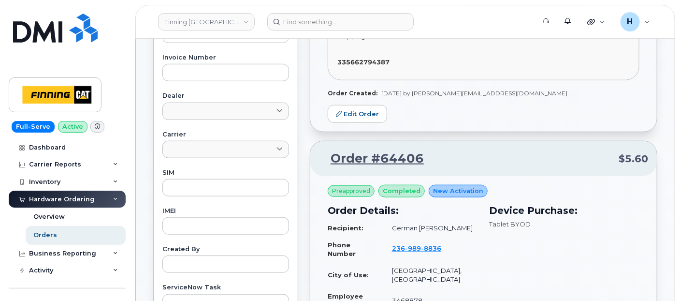
scroll to position [429, 0]
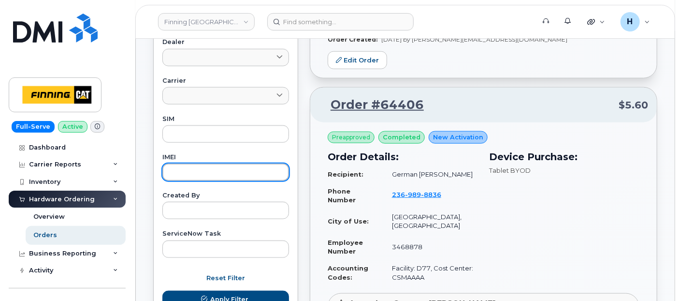
click at [204, 171] on input "text" at bounding box center [225, 171] width 127 height 17
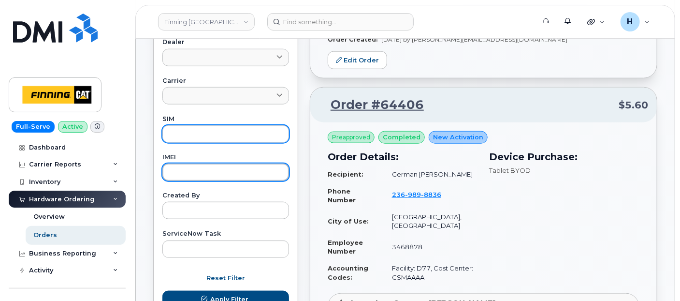
paste input "357373814548426"
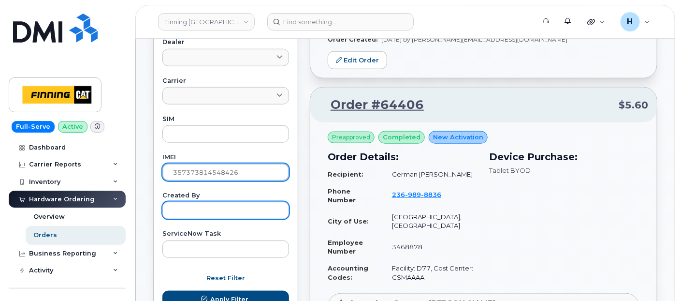
scroll to position [483, 0]
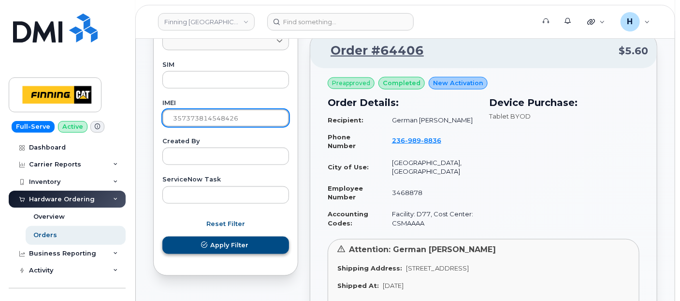
type input "357373814548426"
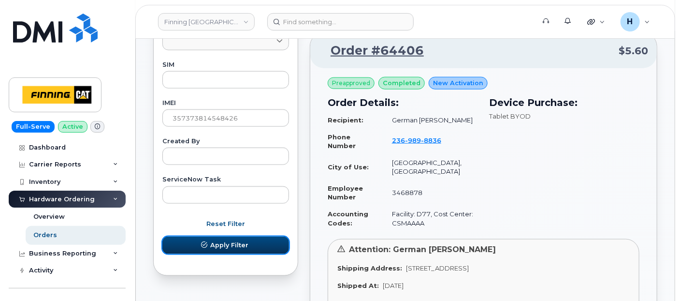
click at [210, 245] on button "Apply Filter" at bounding box center [225, 244] width 127 height 17
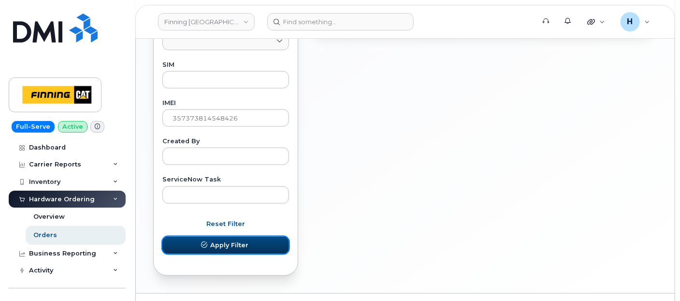
click at [218, 241] on span "Apply Filter" at bounding box center [229, 244] width 38 height 9
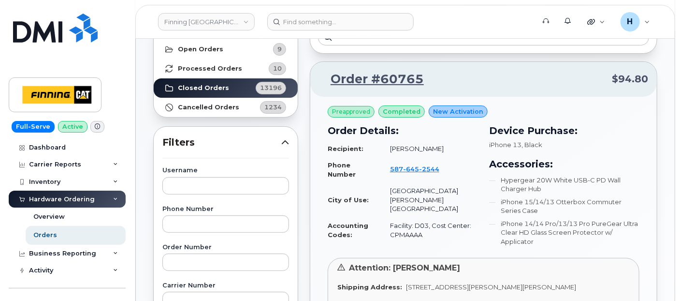
scroll to position [0, 0]
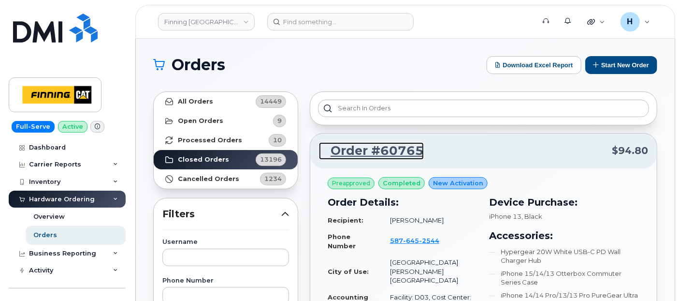
click at [389, 146] on link "Order #60765" at bounding box center [371, 150] width 105 height 17
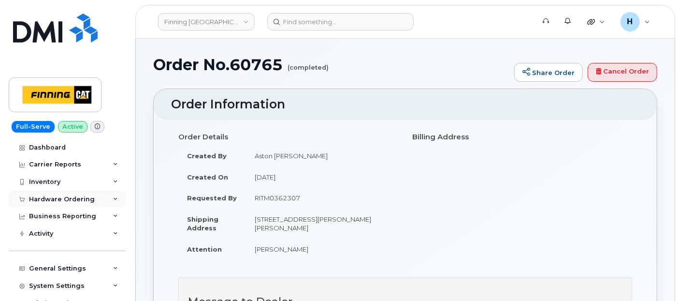
click at [62, 197] on div "Hardware Ordering" at bounding box center [62, 199] width 66 height 8
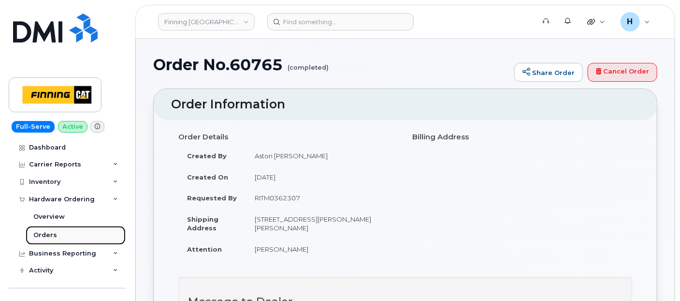
click at [53, 228] on link "Orders" at bounding box center [76, 235] width 100 height 18
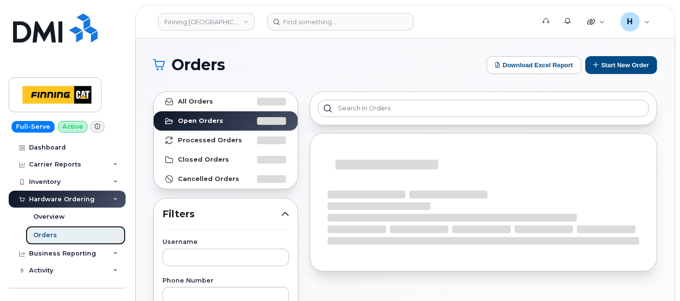
click at [49, 234] on div "Orders" at bounding box center [45, 235] width 24 height 9
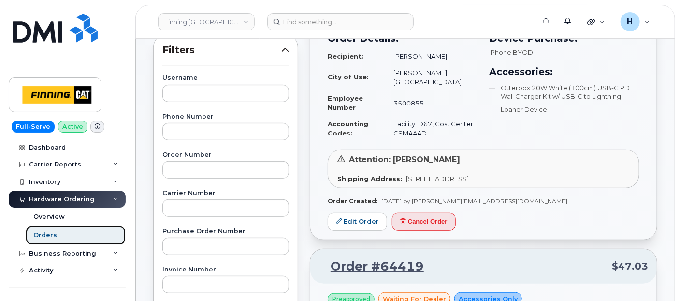
scroll to position [215, 0]
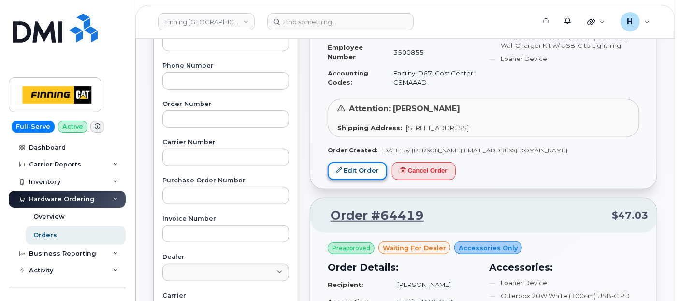
click at [362, 163] on link "Edit Order" at bounding box center [357, 171] width 59 height 18
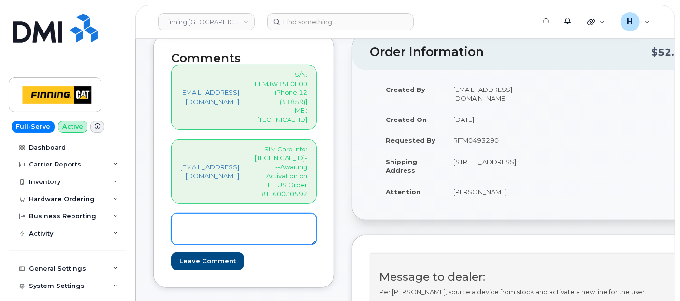
scroll to position [107, 0]
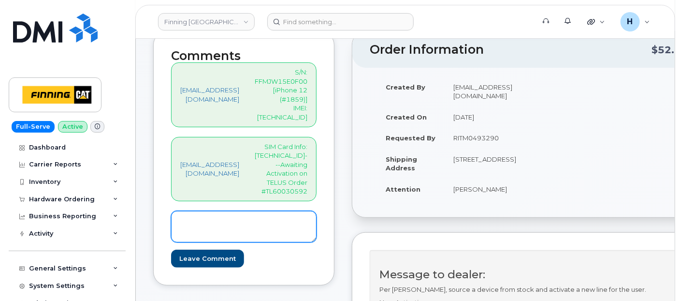
click at [268, 211] on textarea at bounding box center [244, 227] width 146 height 32
paste textarea "250) 280-6640"
click at [258, 211] on textarea "SIM--Active on Line: 250) 280-6640" at bounding box center [244, 227] width 146 height 32
drag, startPoint x: 265, startPoint y: 185, endPoint x: 175, endPoint y: 188, distance: 90.0
click at [175, 211] on textarea "SIM--Active on Line: 250-280-6640" at bounding box center [244, 227] width 146 height 32
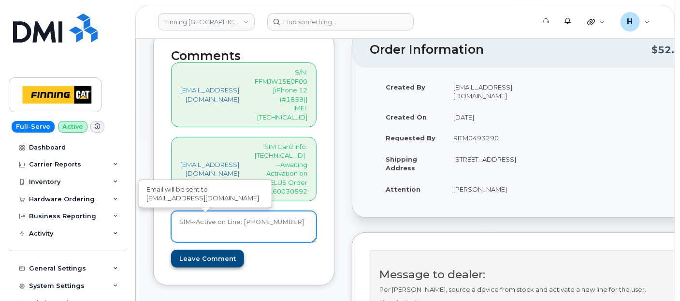
type textarea "SIM--Active on Line: 250-280-6640"
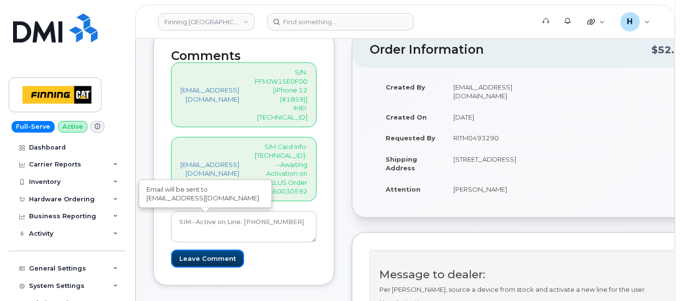
drag, startPoint x: 197, startPoint y: 220, endPoint x: 117, endPoint y: 12, distance: 222.4
click at [197, 249] on input "Leave Comment" at bounding box center [207, 258] width 73 height 18
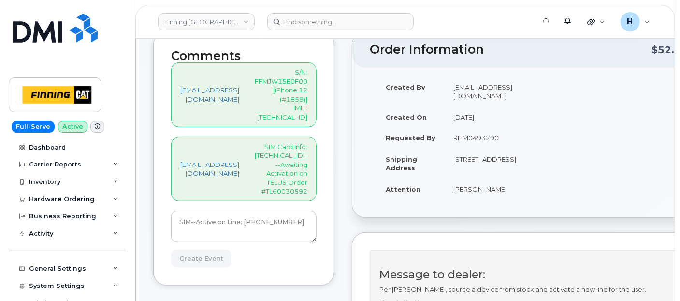
type input "Create Event"
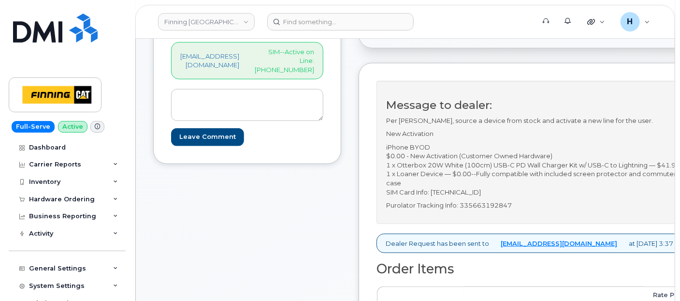
scroll to position [322, 0]
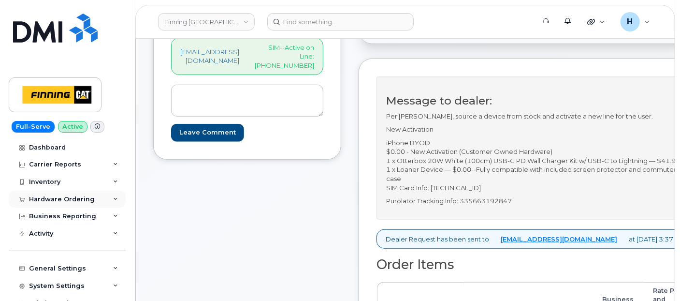
click at [49, 197] on div "Hardware Ordering" at bounding box center [62, 199] width 66 height 8
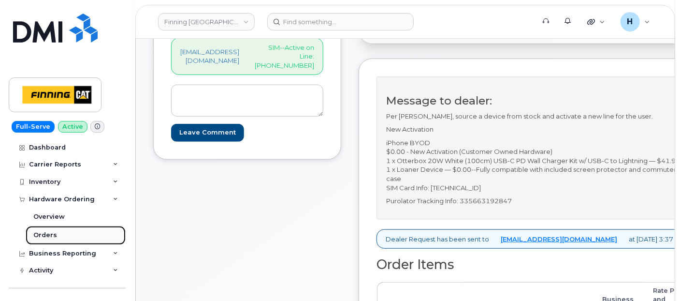
click at [41, 233] on div "Orders" at bounding box center [45, 235] width 24 height 9
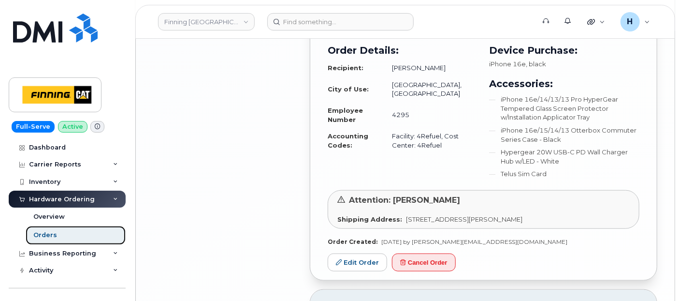
scroll to position [2041, 0]
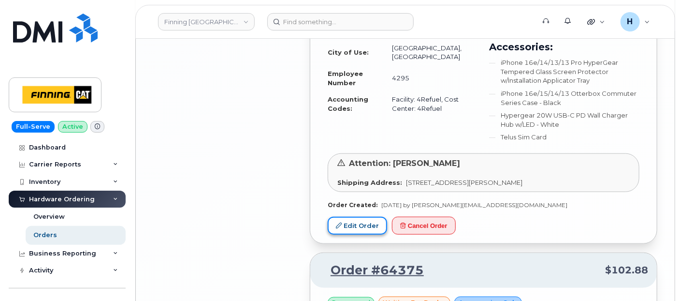
click at [366, 217] on link "Edit Order" at bounding box center [357, 226] width 59 height 18
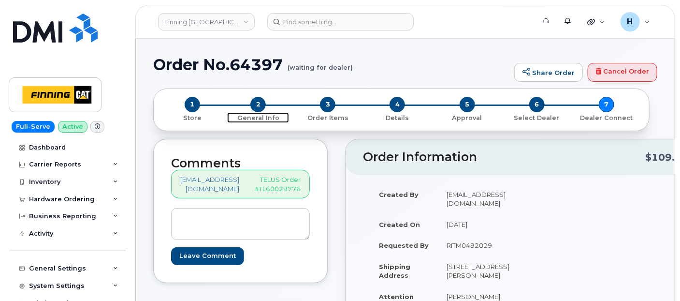
click at [257, 106] on span "2" at bounding box center [257, 104] width 15 height 15
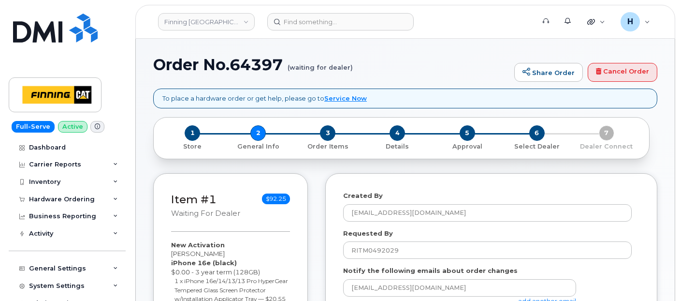
select select
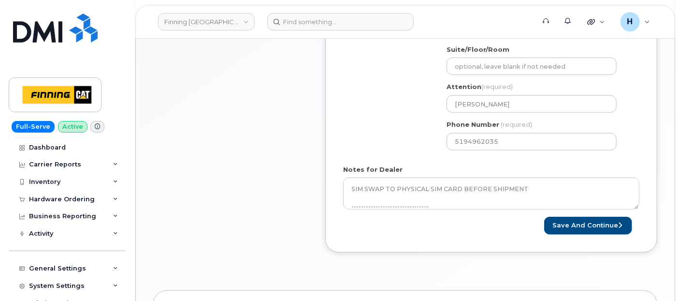
scroll to position [483, 0]
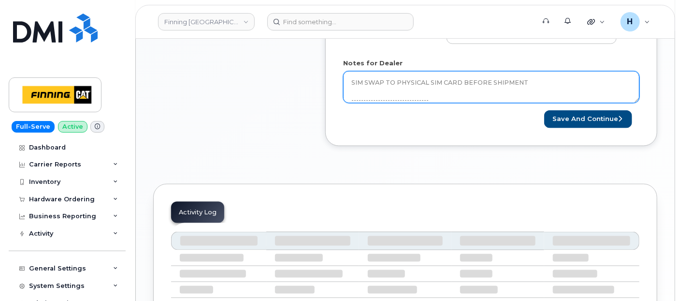
click at [391, 95] on textarea "SIM SWAP TO PHYSICAL SIM CARD BEFORE SHIPMENT -------------------------------- …" at bounding box center [491, 87] width 296 height 32
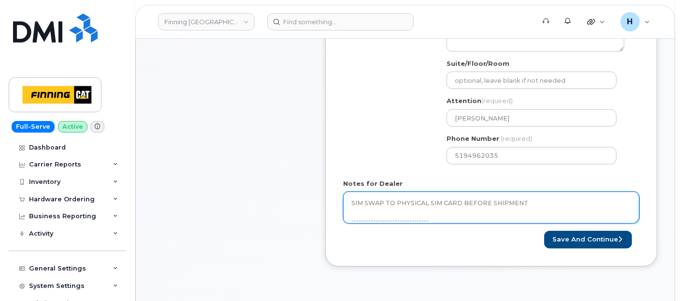
scroll to position [347, 0]
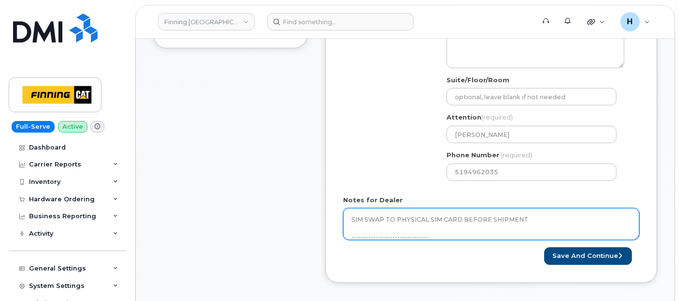
click at [565, 218] on textarea "SIM SWAP TO PHYSICAL SIM CARD BEFORE SHIPMENT -------------------------------- …" at bounding box center [491, 224] width 296 height 32
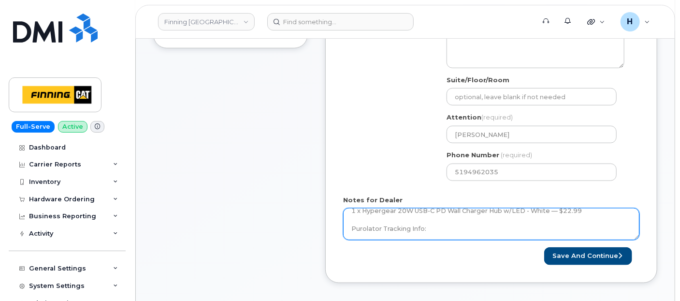
click at [487, 217] on textarea "SIM SWAP TO PHYSICAL SIM CARD BEFORE SHIPMENT -------------------------------- …" at bounding box center [491, 224] width 296 height 32
click at [467, 229] on textarea "SIM SWAP TO PHYSICAL SIM CARD BEFORE SHIPMENT -------------------------------- …" at bounding box center [491, 224] width 296 height 32
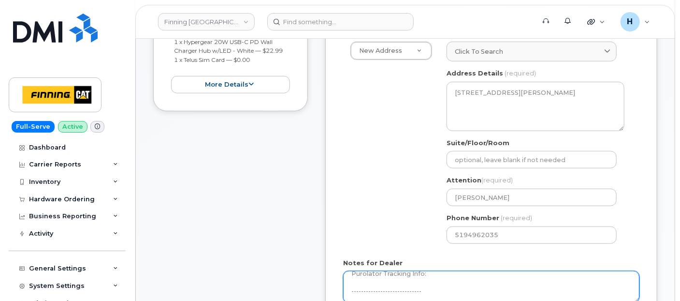
scroll to position [347, 0]
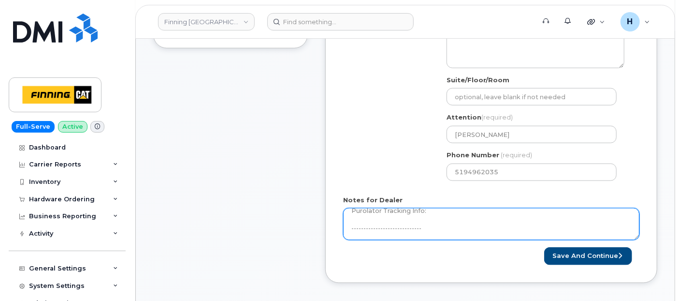
paste textarea "• Order to be canceled as it was intended for 4Refuel. • As per Kristie’s recen…"
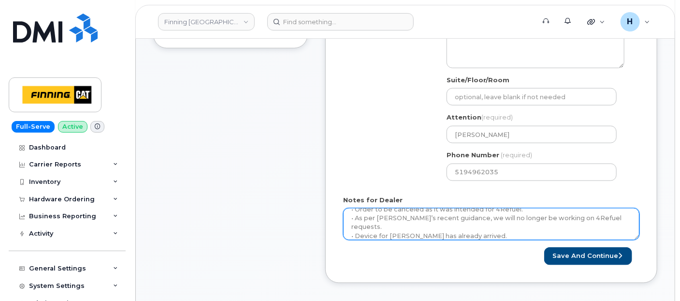
click at [380, 210] on textarea "SIM SWAP TO PHYSICAL SIM CARD BEFORE SHIPMENT -------------------------------- …" at bounding box center [491, 224] width 296 height 32
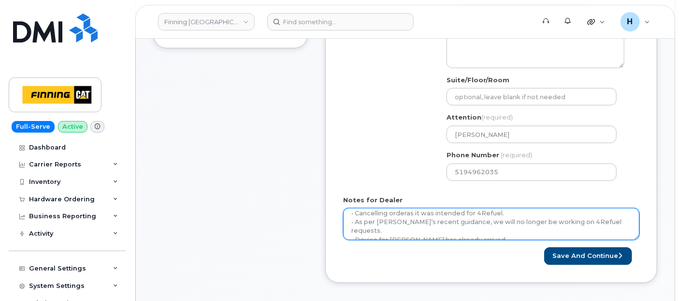
drag, startPoint x: 402, startPoint y: 220, endPoint x: 421, endPoint y: 220, distance: 18.9
click at [421, 220] on textarea "SIM SWAP TO PHYSICAL SIM CARD BEFORE SHIPMENT -------------------------------- …" at bounding box center [491, 224] width 296 height 32
click at [492, 226] on textarea "SIM SWAP TO PHYSICAL SIM CARD BEFORE SHIPMENT -------------------------------- …" at bounding box center [491, 224] width 296 height 32
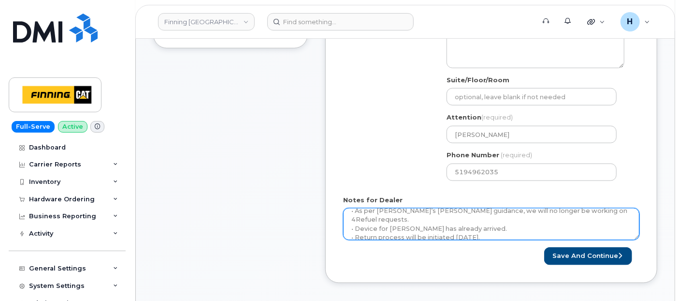
click at [488, 227] on textarea "SIM SWAP TO PHYSICAL SIM CARD BEFORE SHIPMENT -------------------------------- …" at bounding box center [491, 224] width 296 height 32
click at [512, 230] on textarea "SIM SWAP TO PHYSICAL SIM CARD BEFORE SHIPMENT -------------------------------- …" at bounding box center [491, 224] width 296 height 32
click at [505, 229] on textarea "SIM SWAP TO PHYSICAL SIM CARD BEFORE SHIPMENT -------------------------------- …" at bounding box center [491, 224] width 296 height 32
click at [517, 228] on textarea "SIM SWAP TO PHYSICAL SIM CARD BEFORE SHIPMENT -------------------------------- …" at bounding box center [491, 224] width 296 height 32
click at [430, 227] on textarea "SIM SWAP TO PHYSICAL SIM CARD BEFORE SHIPMENT -------------------------------- …" at bounding box center [491, 224] width 296 height 32
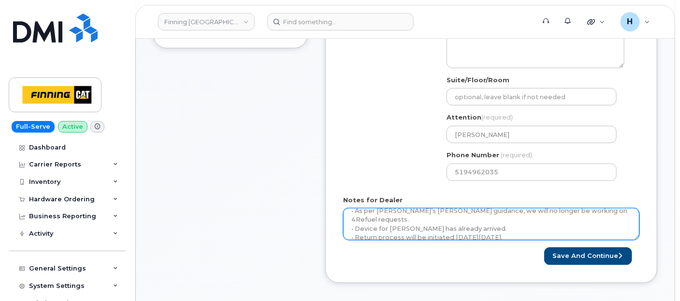
drag, startPoint x: 468, startPoint y: 218, endPoint x: 446, endPoint y: 217, distance: 22.7
click at [446, 217] on textarea "SIM SWAP TO PHYSICAL SIM CARD BEFORE SHIPMENT -------------------------------- …" at bounding box center [491, 224] width 296 height 32
click at [391, 220] on textarea "SIM SWAP TO PHYSICAL SIM CARD BEFORE SHIPMENT -------------------------------- …" at bounding box center [491, 224] width 296 height 32
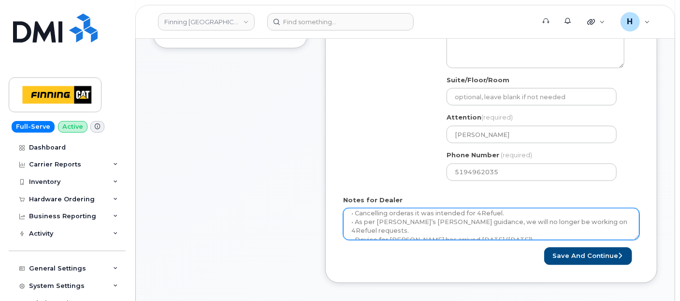
click at [404, 213] on textarea "SIM SWAP TO PHYSICAL SIM CARD BEFORE SHIPMENT -------------------------------- …" at bounding box center [491, 224] width 296 height 32
click at [405, 213] on textarea "SIM SWAP TO PHYSICAL SIM CARD BEFORE SHIPMENT -------------------------------- …" at bounding box center [491, 224] width 296 height 32
click at [406, 212] on textarea "SIM SWAP TO PHYSICAL SIM CARD BEFORE SHIPMENT -------------------------------- …" at bounding box center [491, 224] width 296 height 32
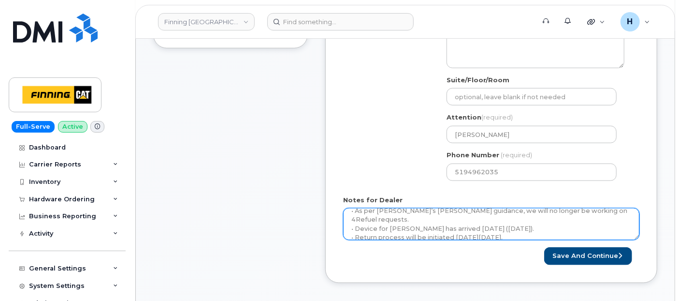
drag, startPoint x: 351, startPoint y: 212, endPoint x: 576, endPoint y: 238, distance: 227.2
click at [576, 238] on form "Created By hakaur@dminc.com Requested By RITM0492029 Notify the following email…" at bounding box center [491, 54] width 296 height 420
type textarea "SIM SWAP TO PHYSICAL SIM CARD BEFORE SHIPMENT -------------------------------- …"
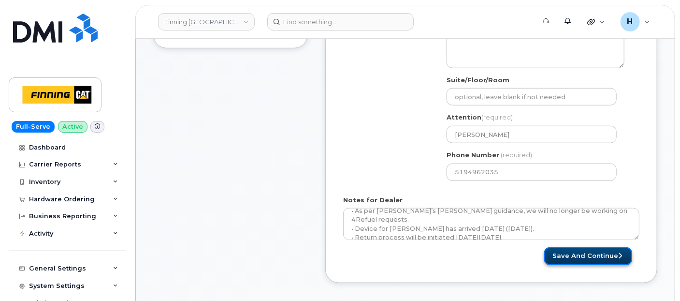
click at [579, 252] on button "Save and Continue" at bounding box center [588, 256] width 88 height 18
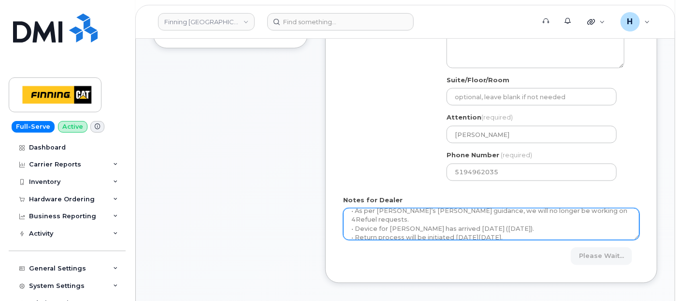
scroll to position [0, 0]
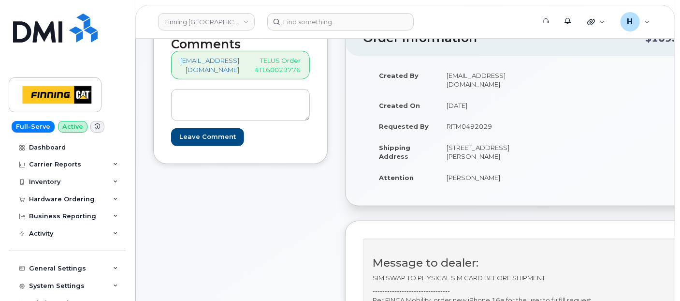
scroll to position [54, 0]
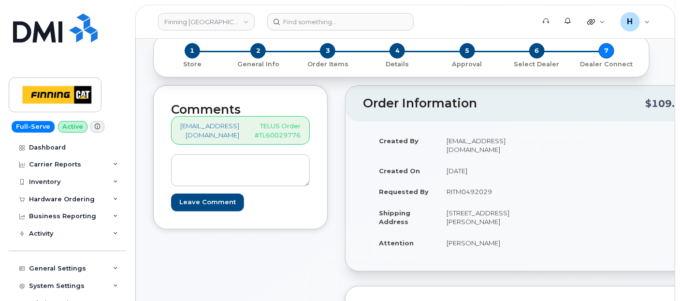
click at [258, 42] on div "1 Store 2 General Info 3 Order Items 4 Details 5 Approval 6 Select Dealer 7 Dea…" at bounding box center [401, 56] width 497 height 42
click at [258, 46] on span "2" at bounding box center [257, 50] width 15 height 15
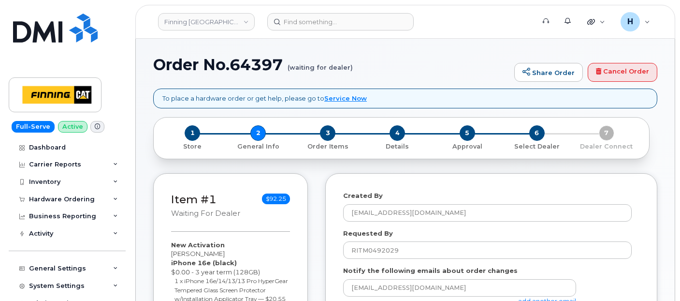
select select
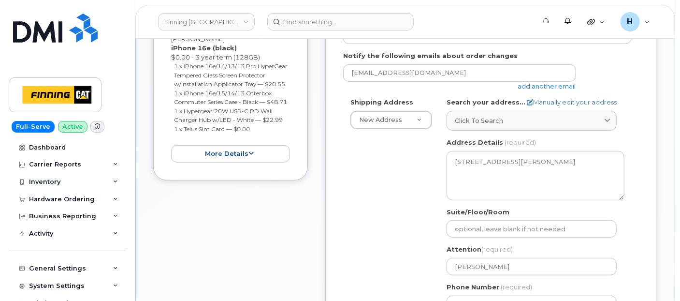
scroll to position [429, 0]
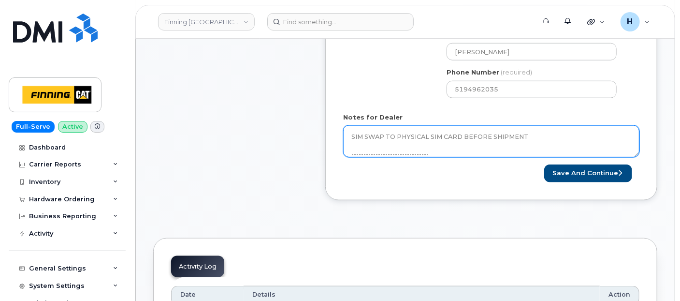
click at [353, 144] on textarea "SIM SWAP TO PHYSICAL SIM CARD BEFORE SHIPMENT -------------------------------- …" at bounding box center [491, 141] width 296 height 32
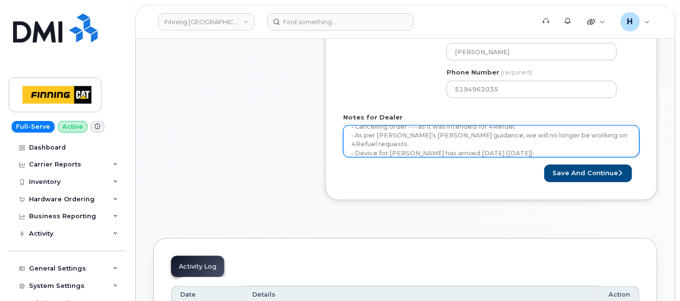
scroll to position [165, 0]
drag, startPoint x: 449, startPoint y: 139, endPoint x: 376, endPoint y: 141, distance: 73.0
click at [376, 141] on textarea "SIM SWAP TO PHYSICAL SIM CARD BEFORE SHIPMENT -------------------------------- …" at bounding box center [491, 141] width 296 height 32
click at [552, 128] on textarea "SIM SWAP TO PHYSICAL SIM CARD BEFORE SHIPMENT -------------------------------- …" at bounding box center [491, 141] width 296 height 32
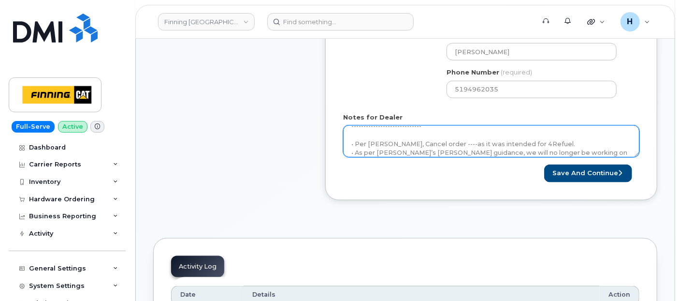
scroll to position [176, 0]
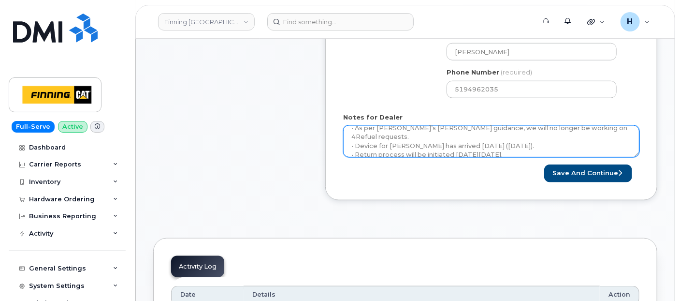
drag, startPoint x: 351, startPoint y: 128, endPoint x: 573, endPoint y: 160, distance: 223.7
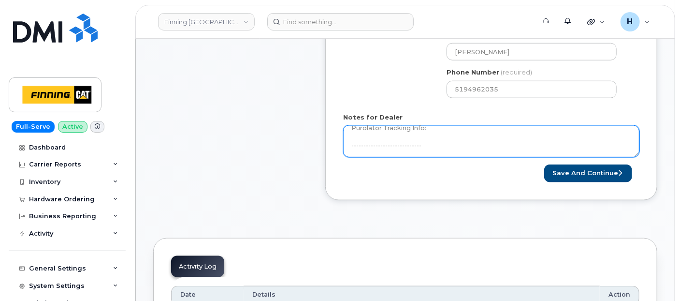
scroll to position [150, 0]
paste textarea "Per Kristie Reil’s guidance, the order is to be canceled as it was intended for…"
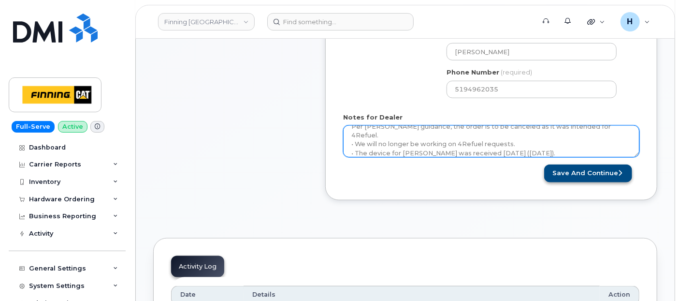
type textarea "SIM SWAP TO PHYSICAL SIM CARD BEFORE SHIPMENT -------------------------------- …"
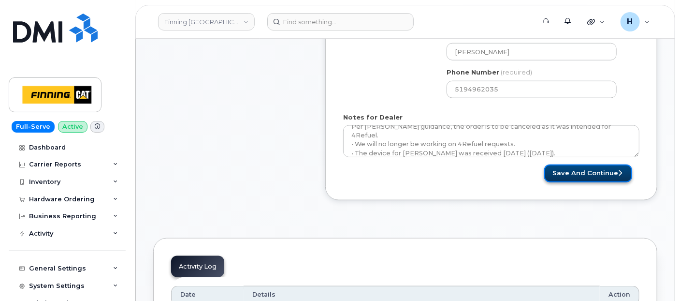
click at [565, 171] on button "Save and Continue" at bounding box center [588, 173] width 88 height 18
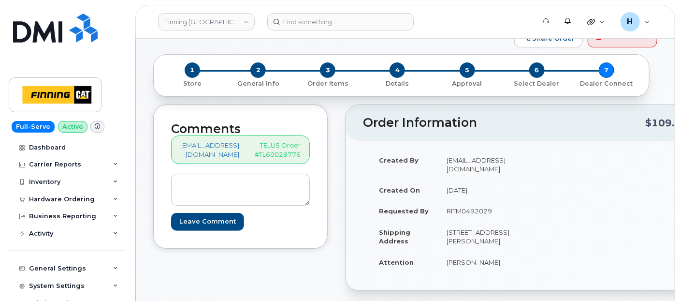
scroll to position [107, 0]
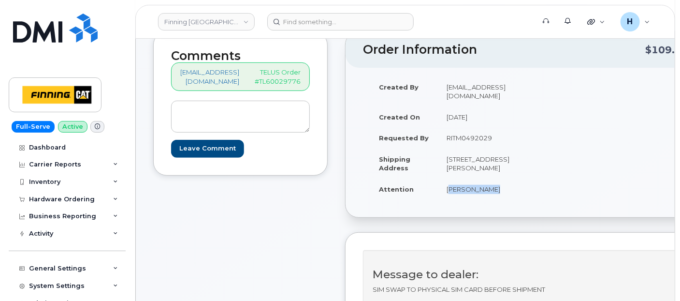
drag, startPoint x: 435, startPoint y: 215, endPoint x: 485, endPoint y: 214, distance: 50.3
click at [485, 200] on td "[PERSON_NAME]" at bounding box center [480, 188] width 84 height 21
copy td "[PERSON_NAME]"
drag, startPoint x: 82, startPoint y: 197, endPoint x: 81, endPoint y: 204, distance: 6.4
click at [83, 199] on div "Hardware Ordering" at bounding box center [62, 199] width 66 height 8
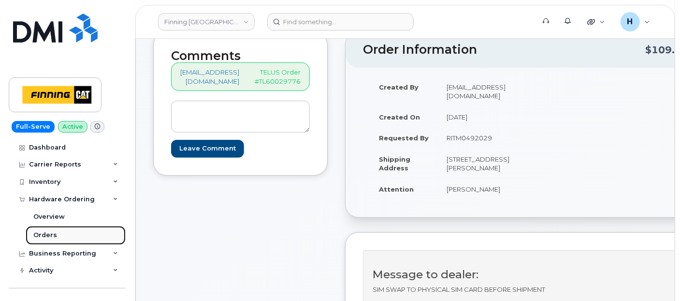
click at [70, 232] on link "Orders" at bounding box center [76, 235] width 100 height 18
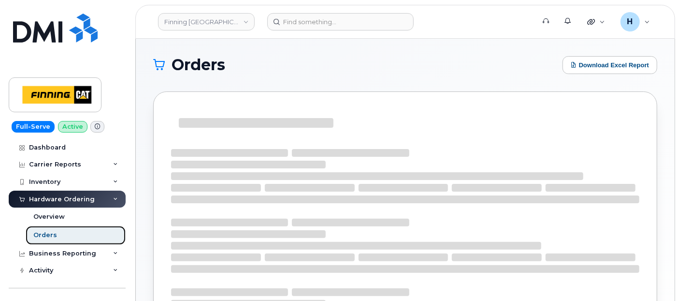
click at [68, 234] on link "Orders" at bounding box center [76, 235] width 100 height 18
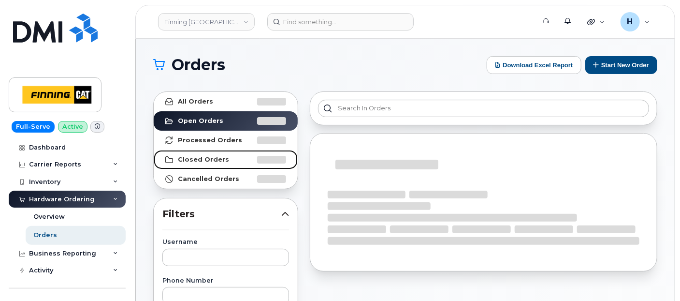
click at [220, 158] on strong "Closed Orders" at bounding box center [203, 160] width 51 height 8
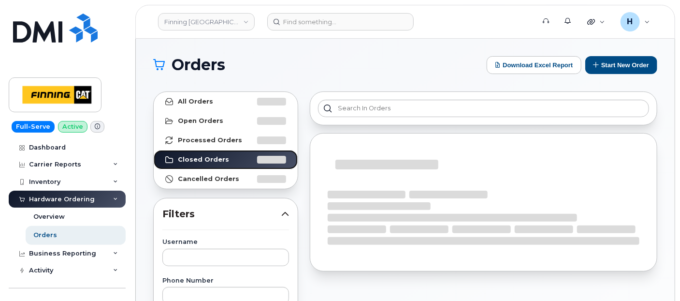
click at [219, 159] on strong "Closed Orders" at bounding box center [203, 160] width 51 height 8
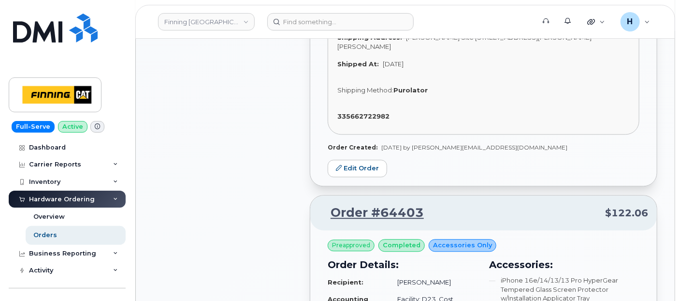
scroll to position [1128, 0]
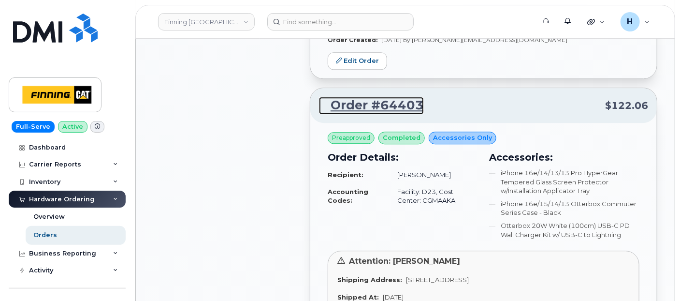
click at [376, 97] on link "Order #64403" at bounding box center [371, 105] width 105 height 17
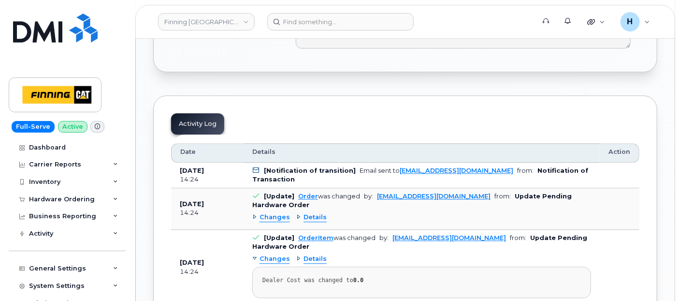
scroll to position [1128, 0]
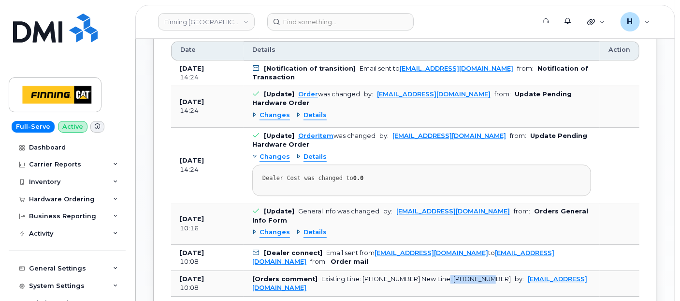
drag, startPoint x: 440, startPoint y: 252, endPoint x: 493, endPoint y: 254, distance: 52.8
click at [493, 271] on td "[Orders comment] Existing Line: [PHONE_NUMBER] New Line: [PHONE_NUMBER] by: [EM…" at bounding box center [422, 284] width 356 height 26
copy div "[PHONE_NUMBER]"
drag, startPoint x: 359, startPoint y: 251, endPoint x: 407, endPoint y: 252, distance: 47.4
click at [407, 275] on div "Existing Line: [PHONE_NUMBER] New Line: [PHONE_NUMBER]" at bounding box center [417, 278] width 190 height 7
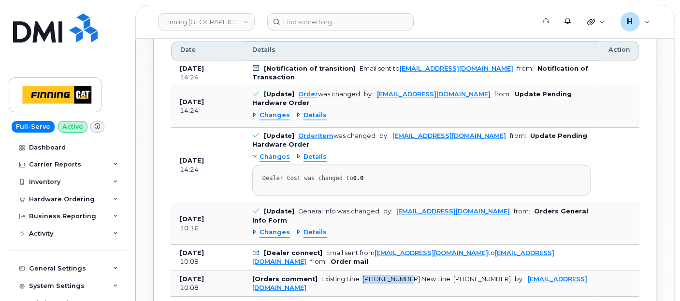
copy div "[PHONE_NUMBER]"
drag, startPoint x: 440, startPoint y: 249, endPoint x: 486, endPoint y: 251, distance: 46.0
click at [486, 275] on div "Existing Line: [PHONE_NUMBER] New Line: [PHONE_NUMBER]" at bounding box center [417, 278] width 190 height 7
copy div "[PHONE_NUMBER]"
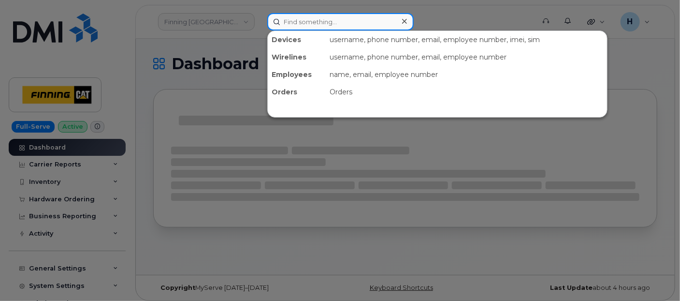
click at [283, 22] on input at bounding box center [340, 21] width 146 height 17
paste input "[PHONE_NUMBER]"
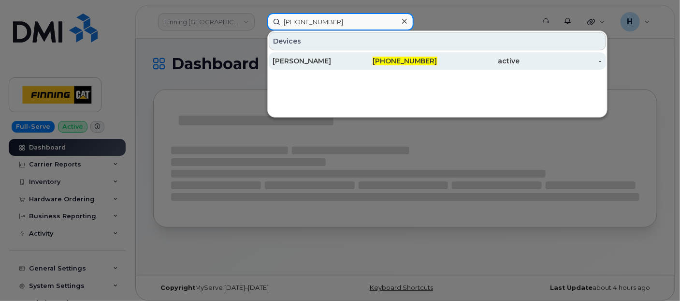
type input "[PHONE_NUMBER]"
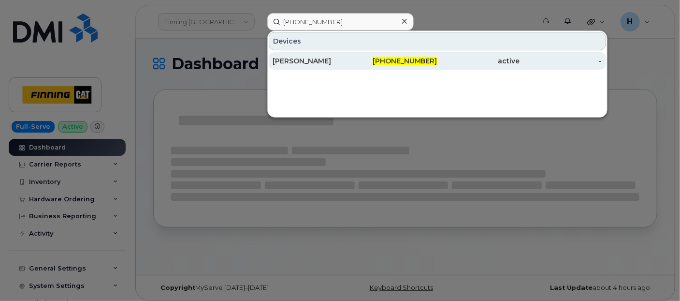
click at [282, 59] on div "[PERSON_NAME]" at bounding box center [314, 61] width 82 height 10
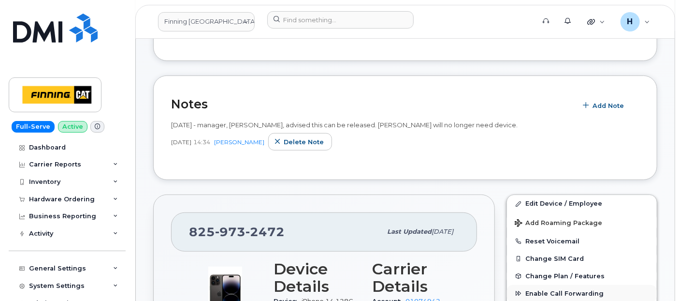
scroll to position [268, 0]
